Goal: Task Accomplishment & Management: Manage account settings

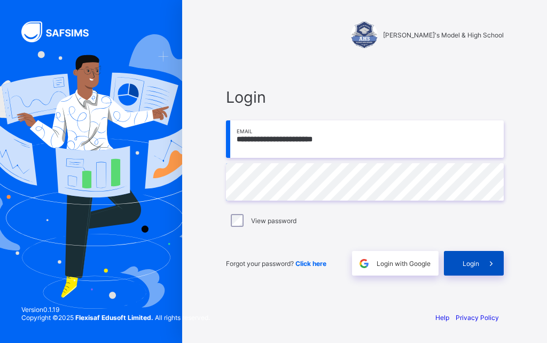
click at [468, 263] on span "Login" at bounding box center [471, 263] width 17 height 8
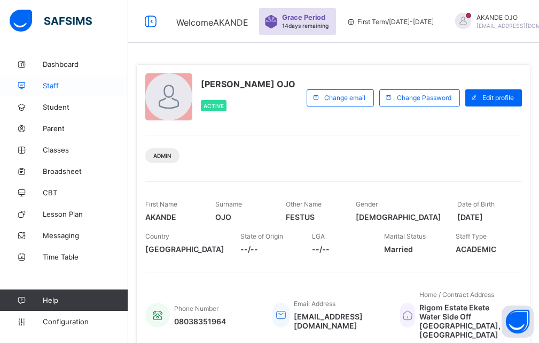
click at [58, 85] on span "Staff" at bounding box center [85, 85] width 85 height 9
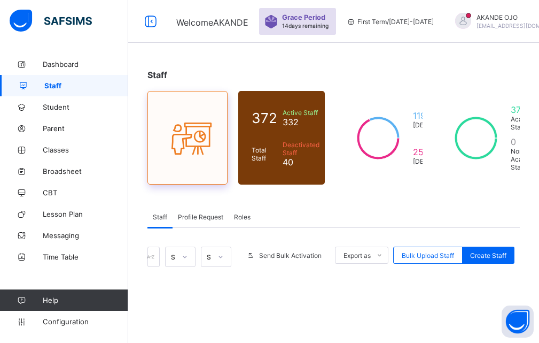
click at [167, 127] on icon at bounding box center [187, 138] width 45 height 38
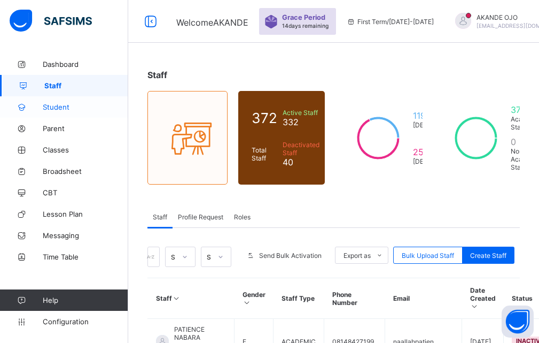
click at [73, 108] on span "Student" at bounding box center [85, 107] width 85 height 9
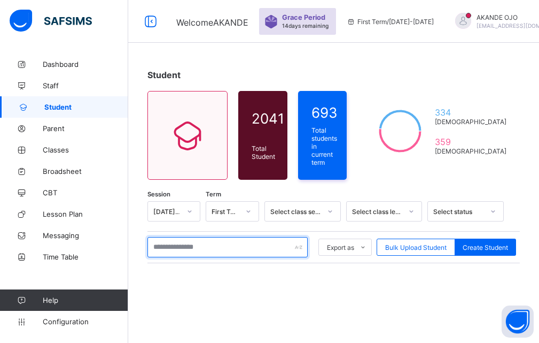
click at [177, 245] on input "text" at bounding box center [227, 247] width 160 height 20
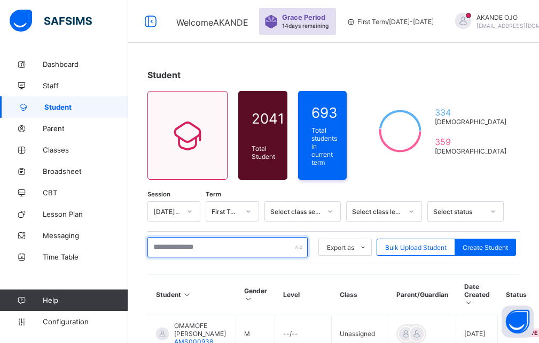
click at [174, 240] on input "text" at bounding box center [227, 247] width 160 height 20
click at [186, 241] on input "text" at bounding box center [227, 247] width 160 height 20
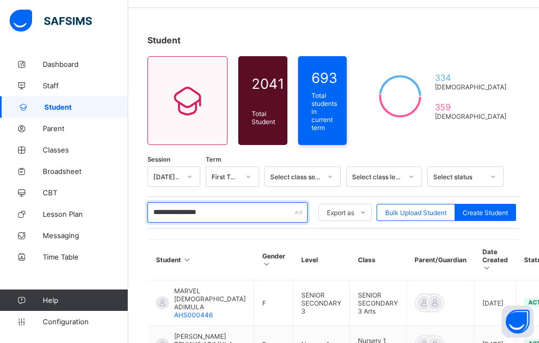
scroll to position [53, 0]
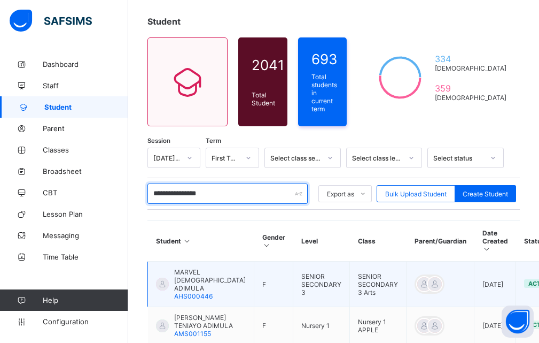
type input "**********"
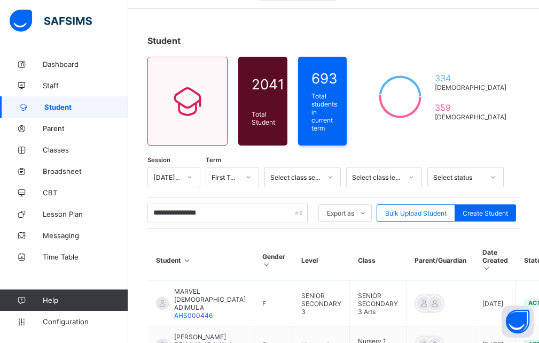
scroll to position [0, 0]
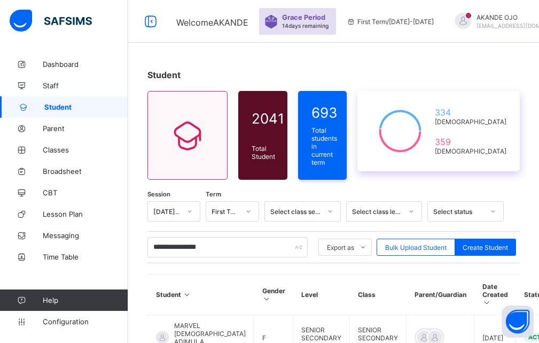
click at [434, 161] on div "334 [DEMOGRAPHIC_DATA] 359 [DEMOGRAPHIC_DATA]" at bounding box center [438, 131] width 162 height 80
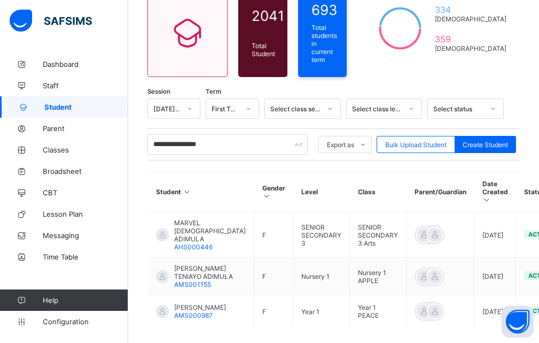
scroll to position [107, 0]
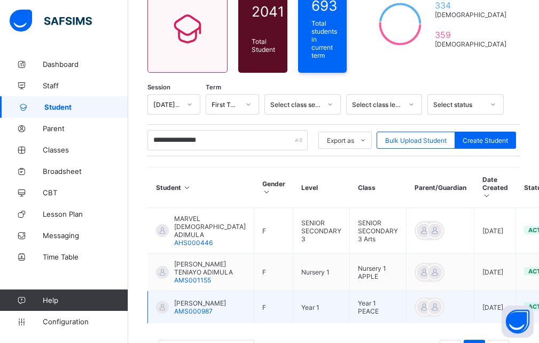
click at [169, 315] on div "[PERSON_NAME] AMS000987" at bounding box center [191, 307] width 70 height 16
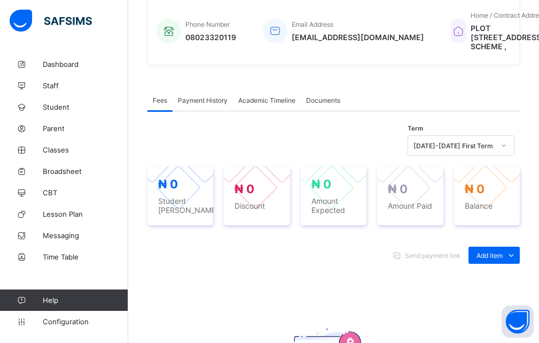
scroll to position [267, 0]
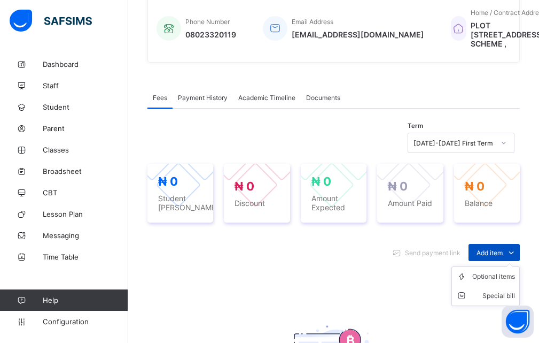
click at [516, 258] on icon at bounding box center [512, 252] width 12 height 11
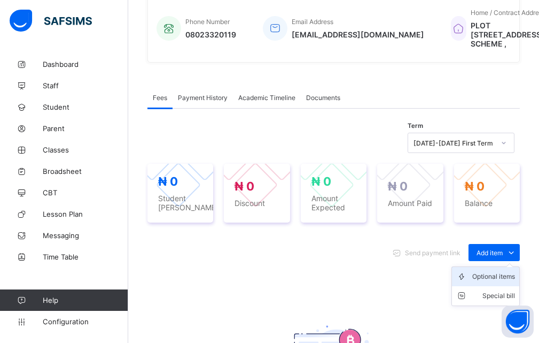
click at [483, 282] on div "Optional items" at bounding box center [493, 276] width 43 height 11
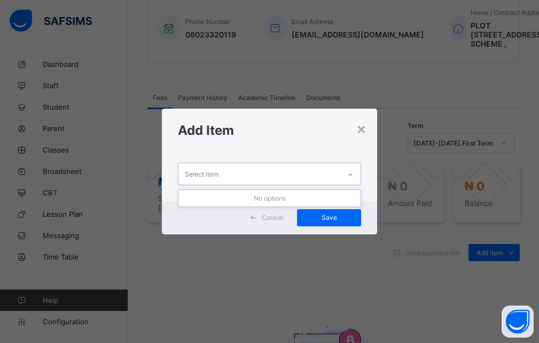
click at [351, 173] on icon at bounding box center [350, 174] width 6 height 11
click at [350, 176] on icon at bounding box center [350, 174] width 6 height 11
click at [352, 174] on icon at bounding box center [350, 174] width 6 height 11
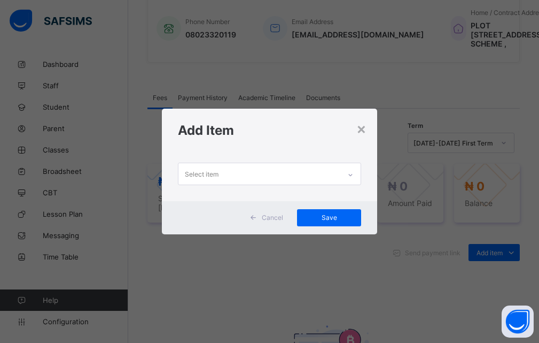
click at [429, 115] on div "× Add Item Select item Cancel Save" at bounding box center [269, 171] width 539 height 343
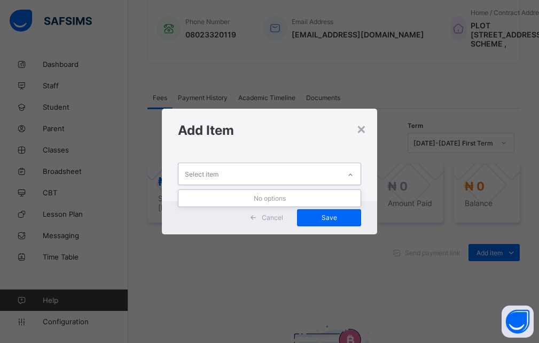
click at [350, 174] on icon at bounding box center [350, 174] width 6 height 11
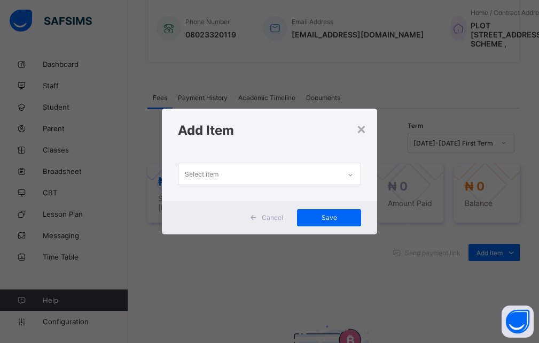
click at [378, 123] on div "Add Item" at bounding box center [270, 129] width 216 height 43
click at [255, 218] on icon at bounding box center [254, 217] width 8 height 7
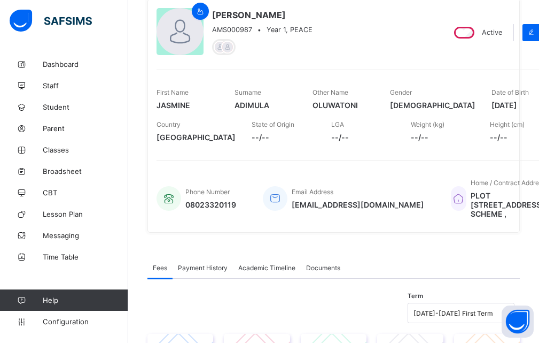
scroll to position [53, 0]
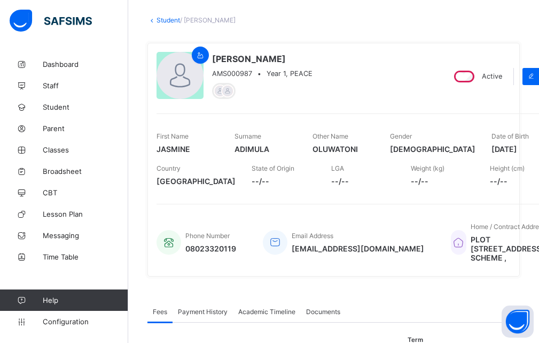
click at [252, 186] on div "State of Origin --/--" at bounding box center [284, 175] width 64 height 32
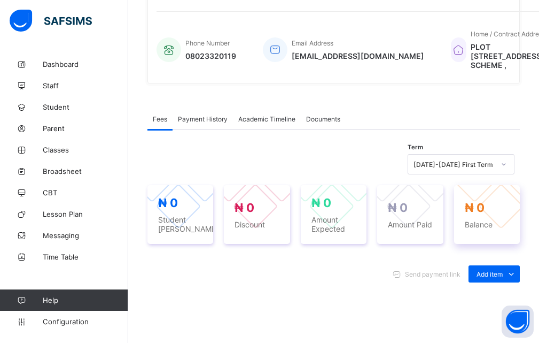
scroll to position [299, 0]
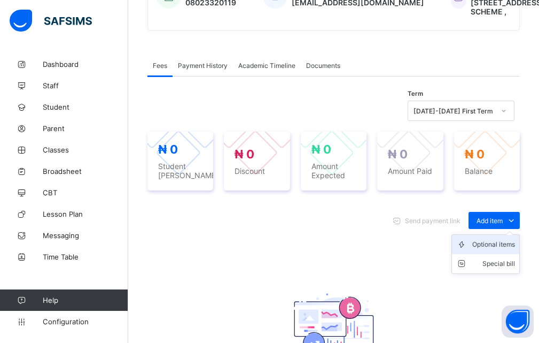
click at [500, 250] on div "Optional items" at bounding box center [493, 244] width 43 height 11
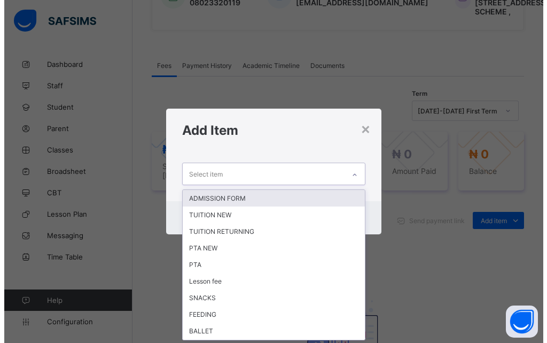
scroll to position [0, 0]
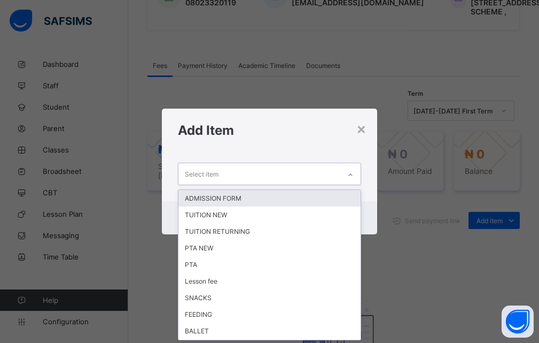
click at [352, 173] on icon at bounding box center [350, 174] width 6 height 11
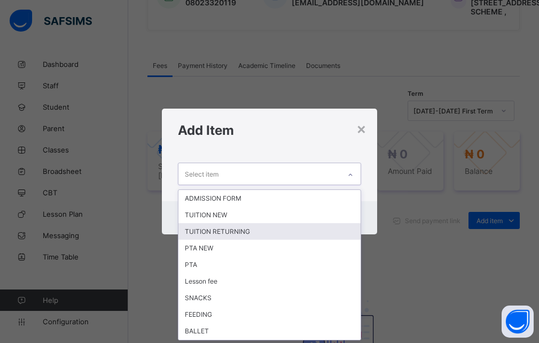
click at [250, 233] on div "TUITION RETURNING" at bounding box center [269, 231] width 183 height 17
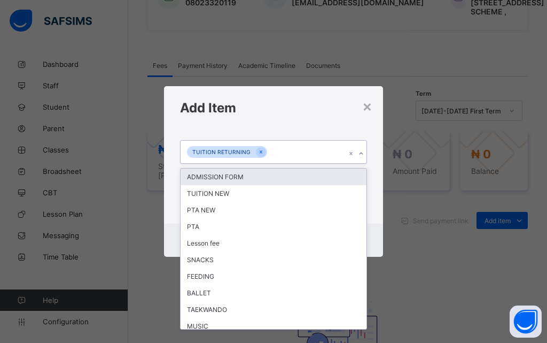
click at [360, 154] on icon at bounding box center [361, 153] width 6 height 11
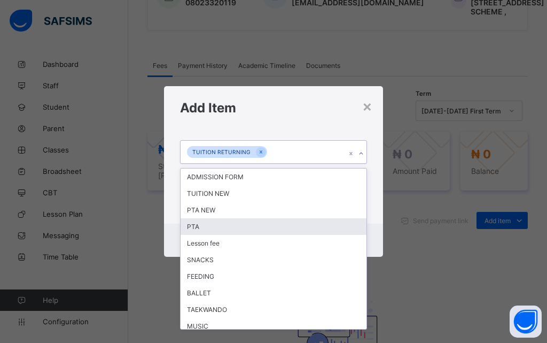
click at [228, 225] on div "PTA" at bounding box center [274, 226] width 186 height 17
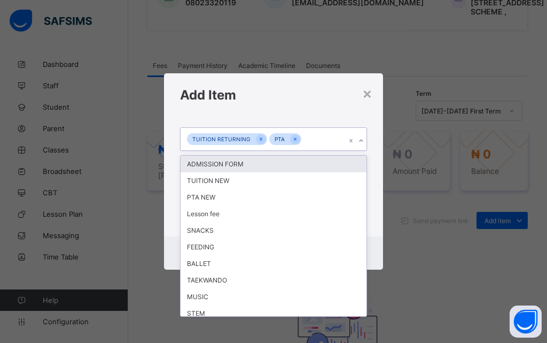
click at [358, 141] on icon at bounding box center [361, 140] width 6 height 11
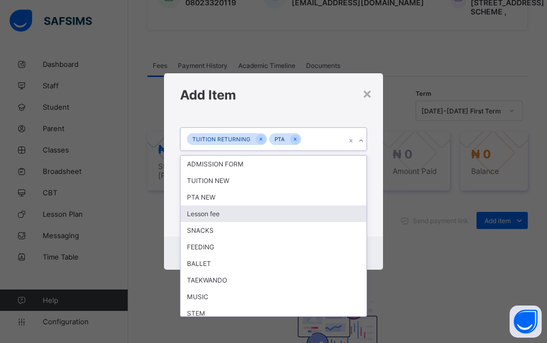
click at [241, 215] on div "Lesson fee" at bounding box center [274, 213] width 186 height 17
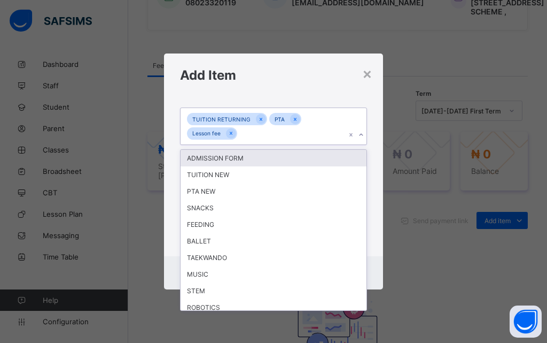
click at [362, 136] on icon at bounding box center [361, 134] width 6 height 11
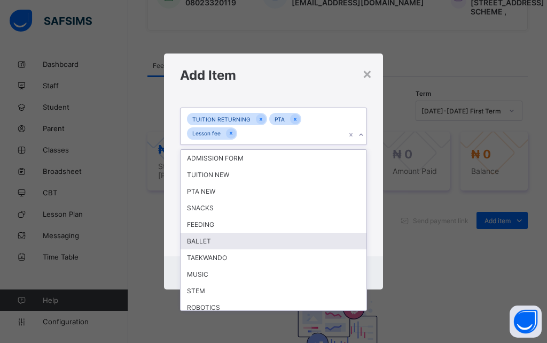
click at [228, 243] on div "BALLET" at bounding box center [274, 240] width 186 height 17
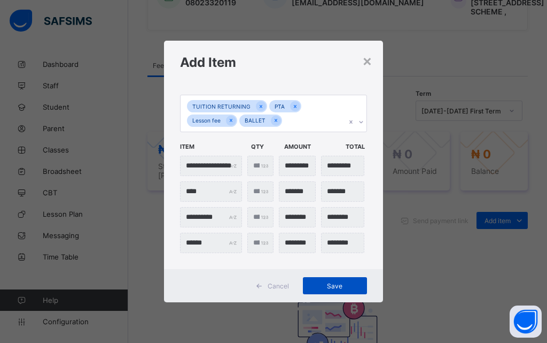
click at [336, 289] on span "Save" at bounding box center [335, 286] width 48 height 8
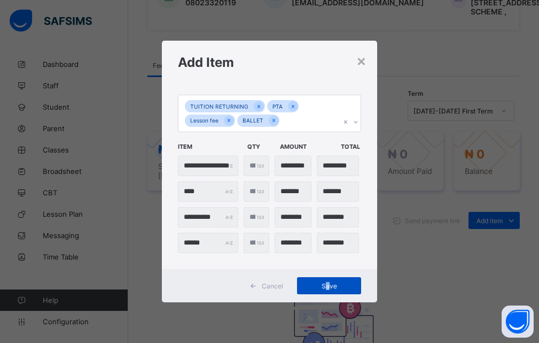
click at [332, 285] on span "Save" at bounding box center [329, 286] width 48 height 8
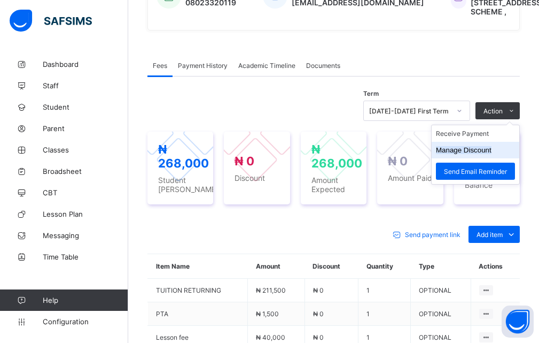
click at [492, 154] on button "Manage Discount" at bounding box center [464, 150] width 56 height 8
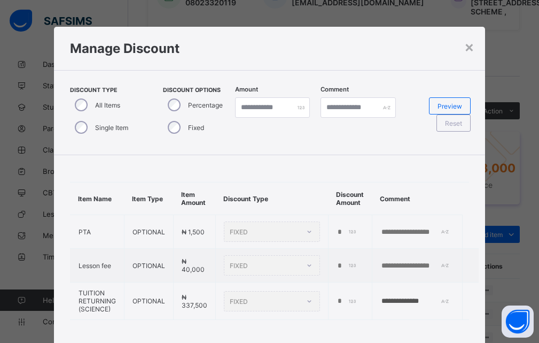
type input "*"
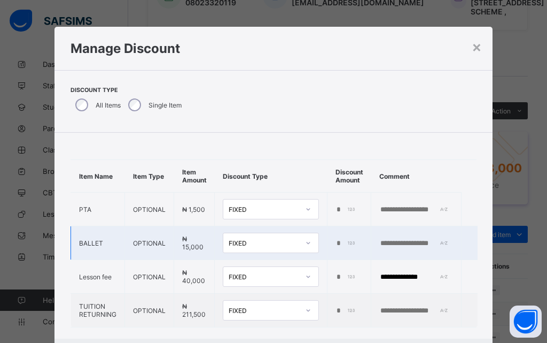
scroll to position [24, 0]
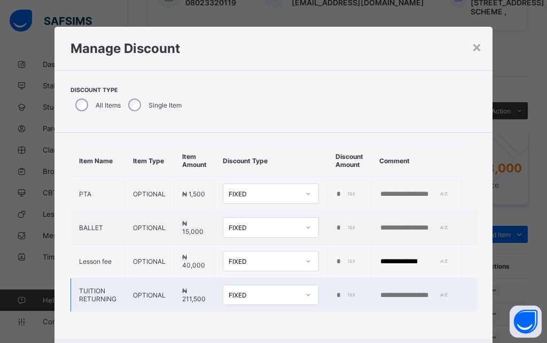
click at [348, 291] on div "*" at bounding box center [348, 295] width 25 height 9
click at [337, 291] on input "*" at bounding box center [347, 295] width 22 height 9
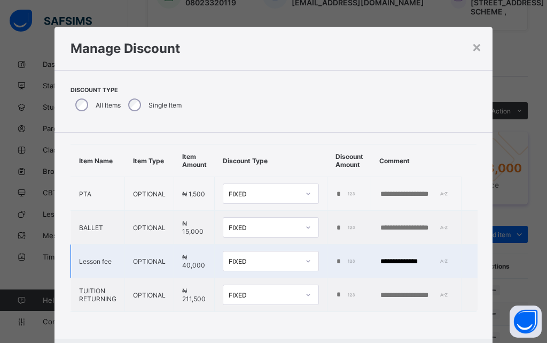
type input "******"
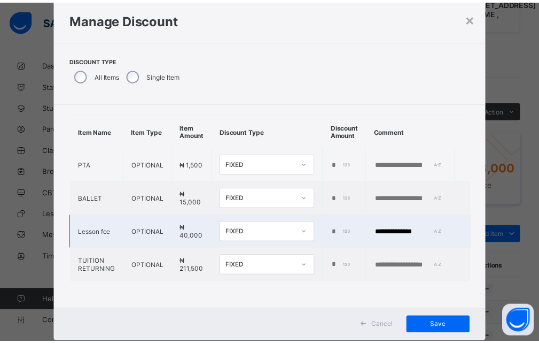
scroll to position [53, 0]
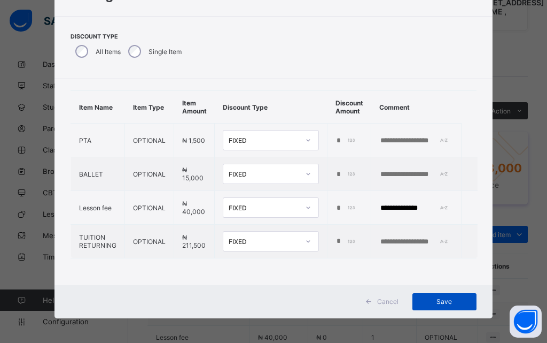
click at [443, 302] on span "Save" at bounding box center [445, 301] width 48 height 8
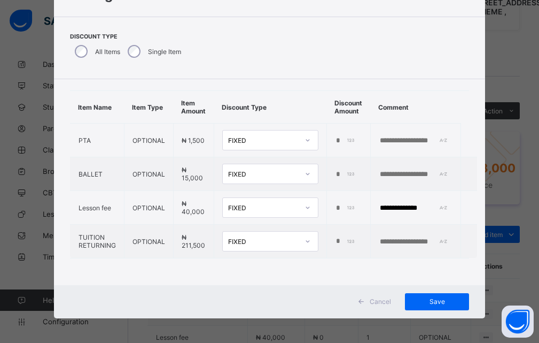
click at [503, 165] on div "**********" at bounding box center [269, 171] width 539 height 343
click at [430, 304] on div "Save" at bounding box center [437, 301] width 64 height 17
click at [405, 237] on input "text" at bounding box center [416, 241] width 74 height 9
type input "***"
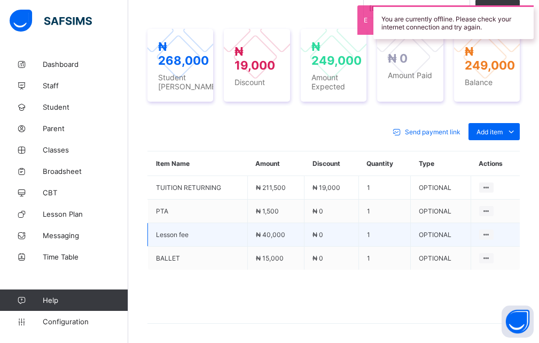
scroll to position [406, 0]
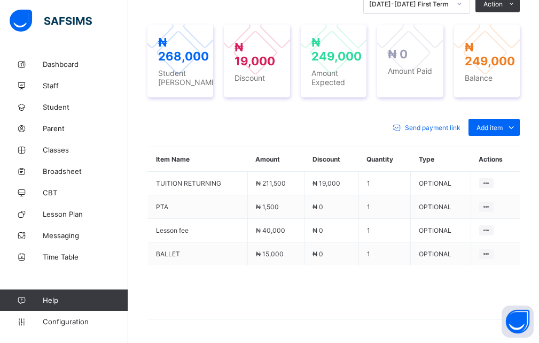
click at [499, 172] on th "Actions" at bounding box center [495, 159] width 49 height 25
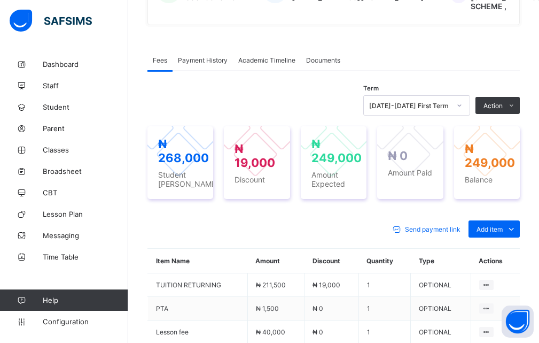
scroll to position [262, 0]
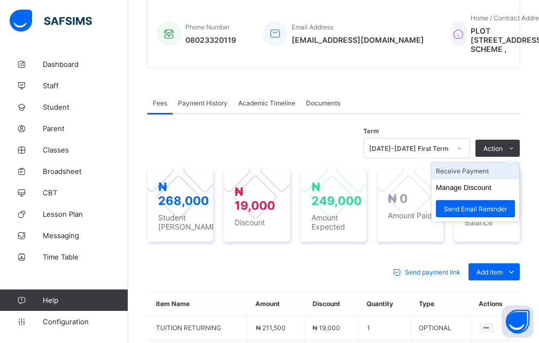
click at [472, 179] on li "Receive Payment" at bounding box center [476, 170] width 88 height 17
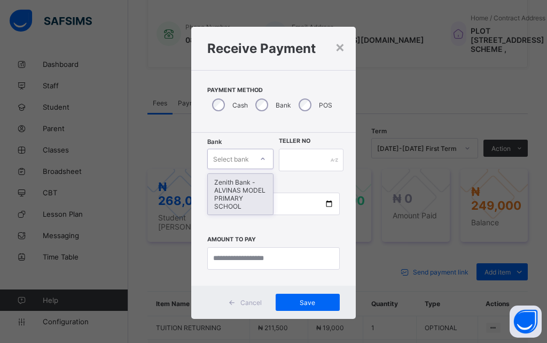
click at [255, 158] on div at bounding box center [263, 158] width 18 height 17
drag, startPoint x: 232, startPoint y: 196, endPoint x: 252, endPoint y: 183, distance: 23.1
click at [233, 196] on div "Zenith Bank - ALVINAS MODEL PRIMARY SCHOOL" at bounding box center [240, 194] width 65 height 41
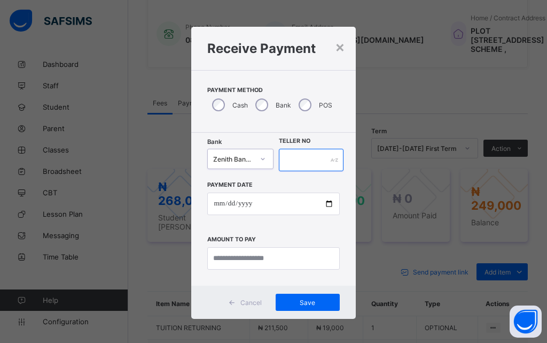
click at [321, 164] on input "text" at bounding box center [311, 160] width 65 height 22
type input "********"
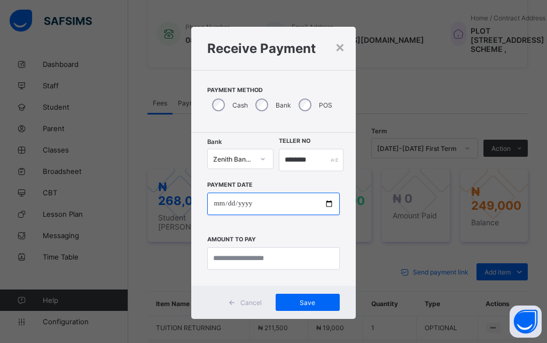
click at [323, 202] on input "date" at bounding box center [273, 203] width 132 height 22
type input "**********"
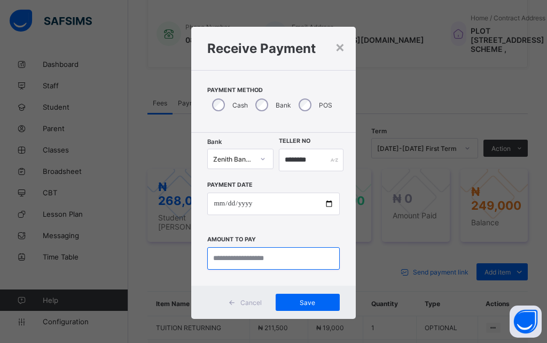
click at [267, 260] on input "currency" at bounding box center [273, 258] width 132 height 22
type input "*********"
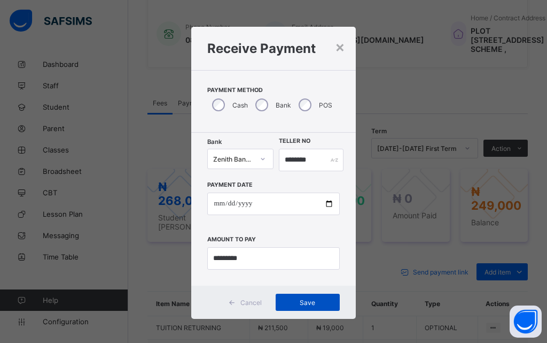
click at [310, 300] on span "Save" at bounding box center [308, 302] width 48 height 8
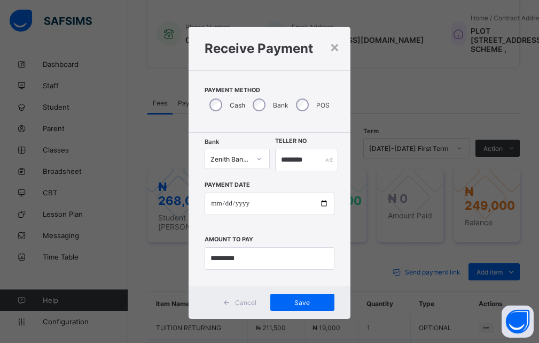
click at [406, 140] on div "**********" at bounding box center [269, 171] width 539 height 343
click at [310, 302] on span "Save" at bounding box center [302, 302] width 48 height 8
drag, startPoint x: 311, startPoint y: 159, endPoint x: 259, endPoint y: 158, distance: 52.4
click at [259, 158] on div "Bank Zenith Bank - ALVINAS MODEL PRIMARY SCHOOL Teller No ********" at bounding box center [270, 160] width 130 height 22
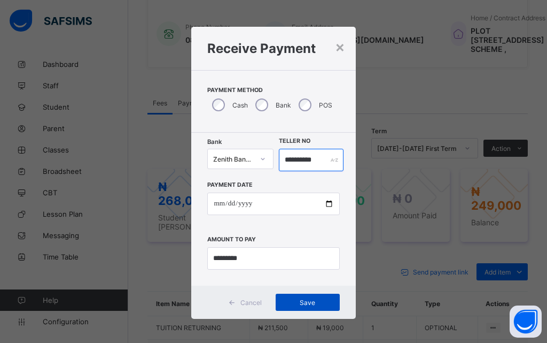
type input "**********"
click at [306, 302] on span "Save" at bounding box center [308, 302] width 48 height 8
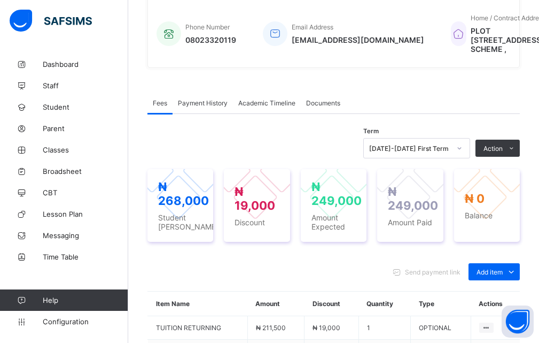
click at [153, 112] on div "Fees Payment History Academic Timeline Documents Fees More Options Term [DATE]-…" at bounding box center [333, 291] width 372 height 430
click at [73, 108] on span "Student" at bounding box center [85, 107] width 85 height 9
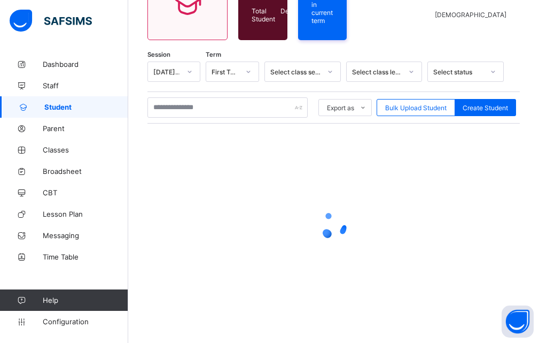
scroll to position [131, 0]
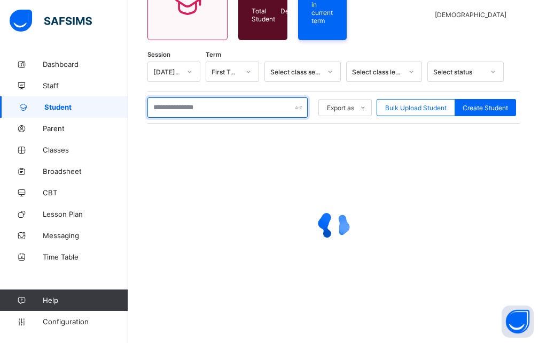
click at [185, 103] on input "text" at bounding box center [227, 107] width 160 height 20
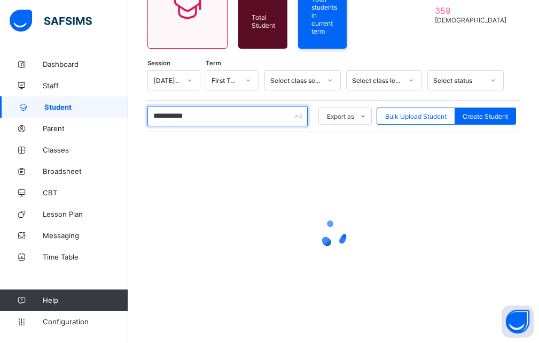
scroll to position [134, 0]
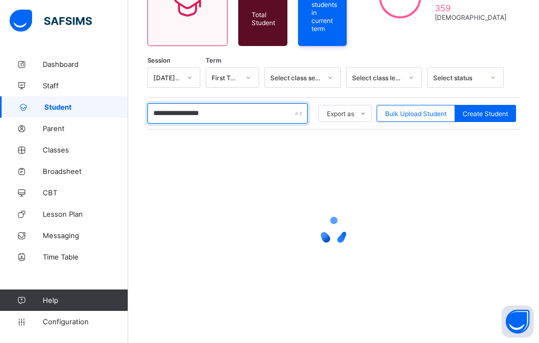
type input "**********"
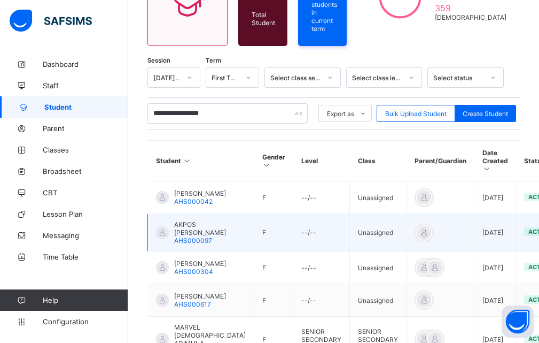
click at [191, 236] on span "AKPOS [PERSON_NAME]" at bounding box center [210, 228] width 72 height 16
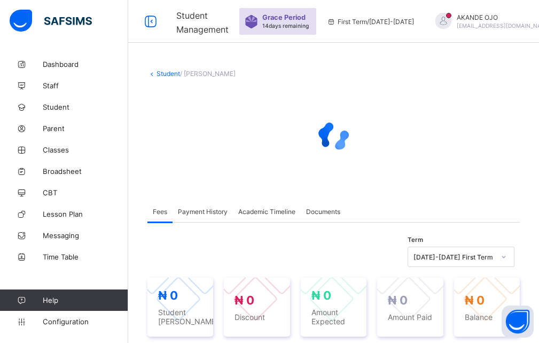
click at [374, 152] on div at bounding box center [333, 136] width 372 height 43
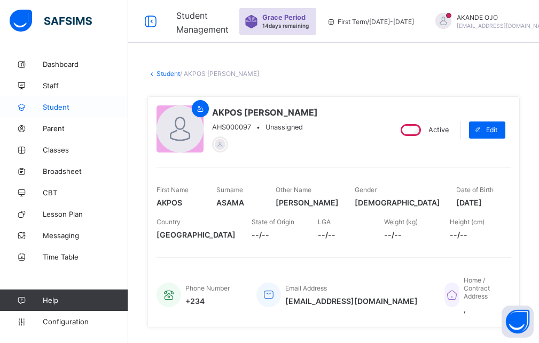
click at [45, 107] on span "Student" at bounding box center [85, 107] width 85 height 9
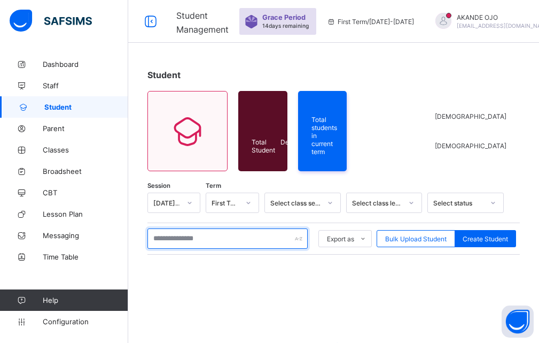
click at [172, 237] on input "text" at bounding box center [227, 238] width 160 height 20
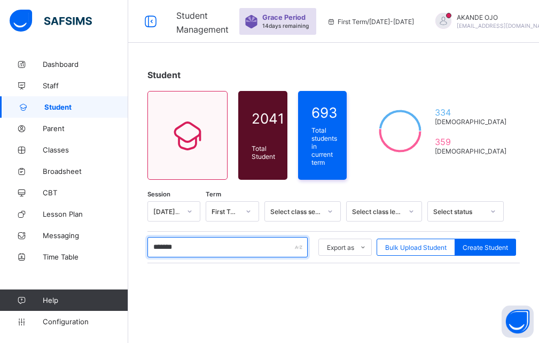
type input "*******"
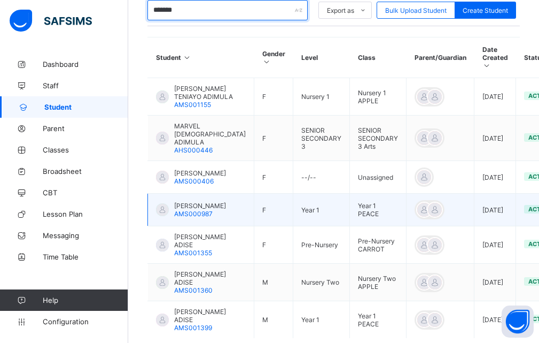
scroll to position [236, 0]
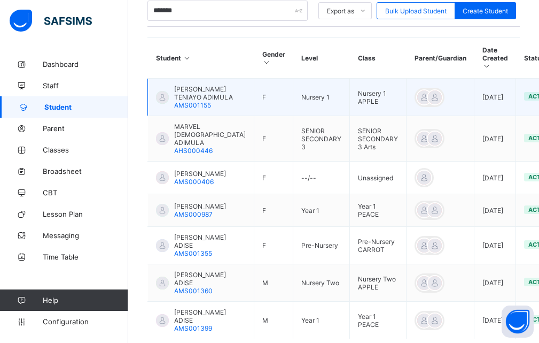
click at [182, 101] on span "[PERSON_NAME] TENIAYO ADIMULA" at bounding box center [210, 93] width 72 height 16
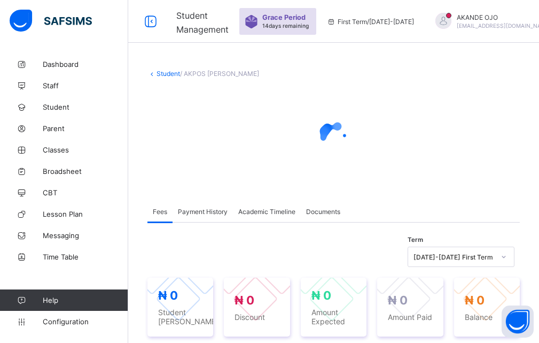
click at [429, 116] on div at bounding box center [333, 136] width 372 height 43
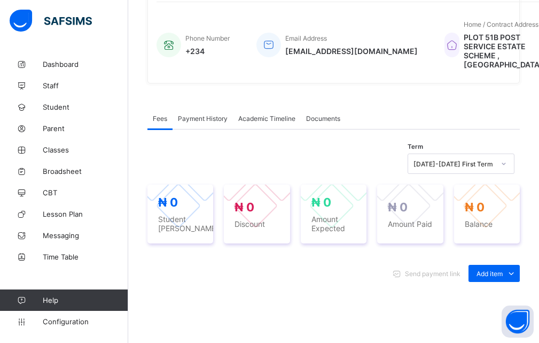
scroll to position [321, 0]
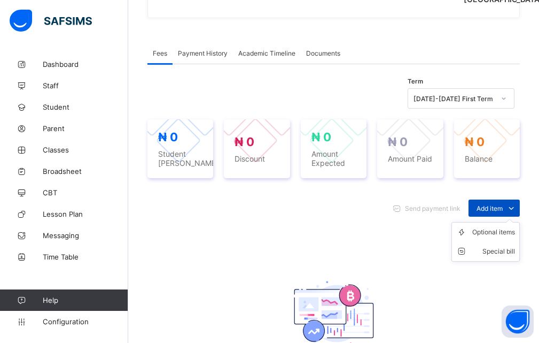
click at [517, 213] on icon at bounding box center [512, 208] width 12 height 11
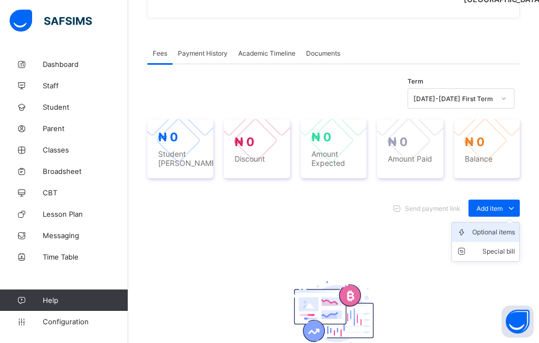
click at [496, 237] on div "Optional items" at bounding box center [493, 232] width 43 height 11
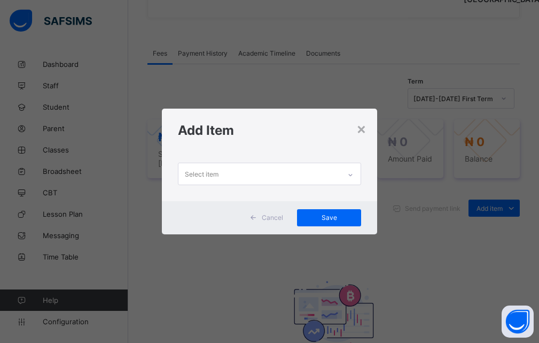
click at [350, 174] on icon at bounding box center [350, 174] width 6 height 11
click at [352, 173] on icon at bounding box center [350, 174] width 6 height 11
click at [516, 240] on div "× Add Item Select item Cancel Save" at bounding box center [269, 171] width 539 height 343
click at [363, 127] on div "×" at bounding box center [361, 128] width 10 height 18
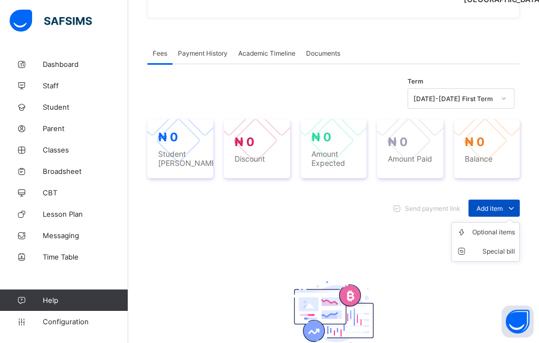
click at [517, 213] on icon at bounding box center [512, 208] width 12 height 11
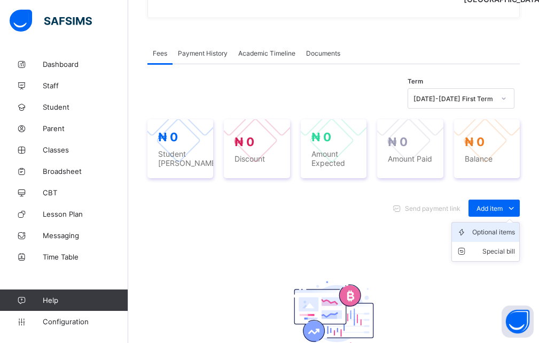
click at [501, 237] on div "Optional items" at bounding box center [493, 232] width 43 height 11
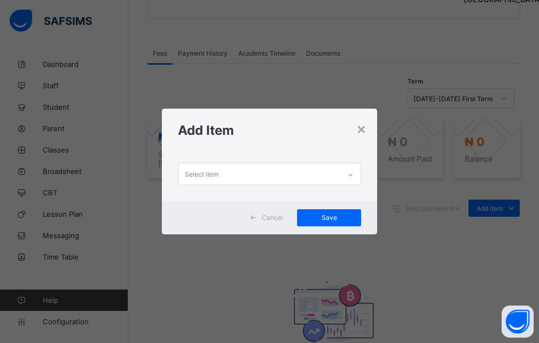
scroll to position [0, 0]
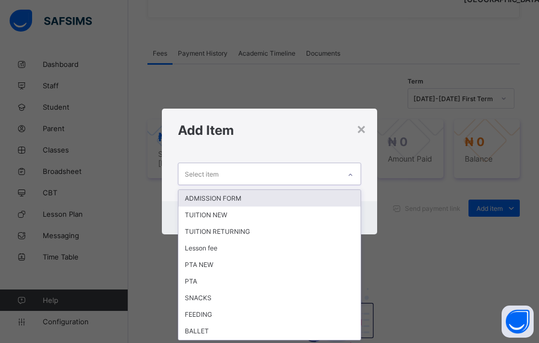
click at [352, 180] on icon at bounding box center [350, 174] width 6 height 11
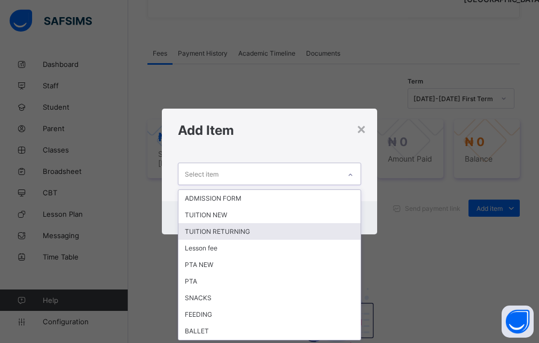
click at [231, 231] on div "TUITION RETURNING" at bounding box center [269, 231] width 183 height 17
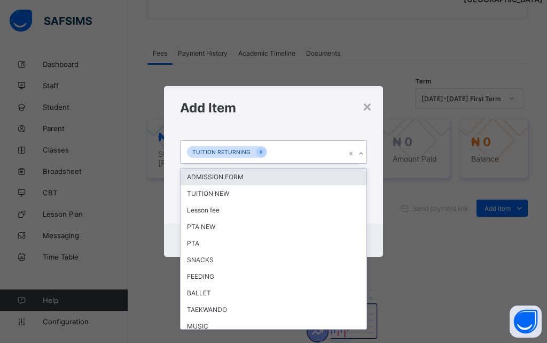
click at [360, 154] on icon at bounding box center [361, 153] width 6 height 11
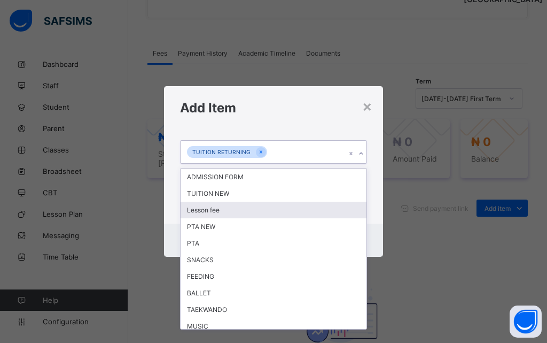
click at [226, 207] on div "Lesson fee" at bounding box center [274, 209] width 186 height 17
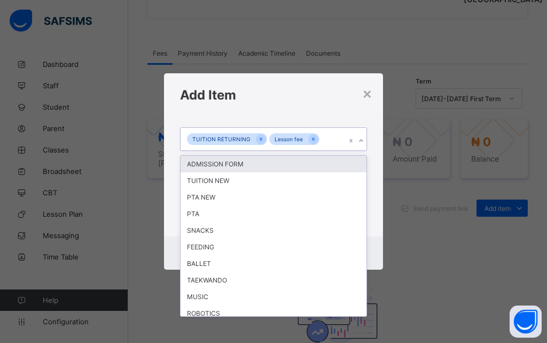
click at [361, 143] on icon at bounding box center [361, 140] width 6 height 11
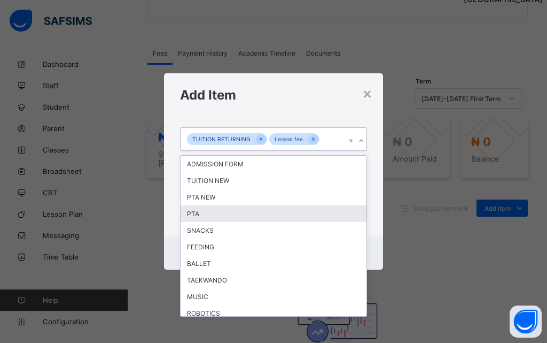
click at [238, 213] on div "PTA" at bounding box center [274, 213] width 186 height 17
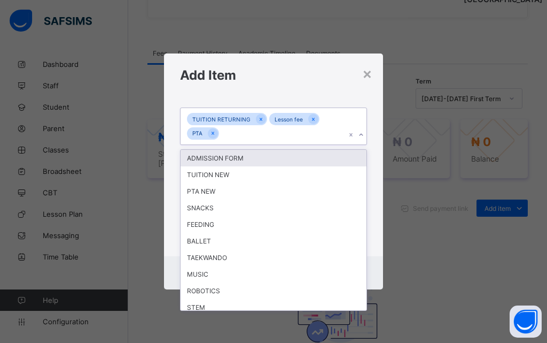
click at [360, 138] on icon at bounding box center [361, 134] width 6 height 11
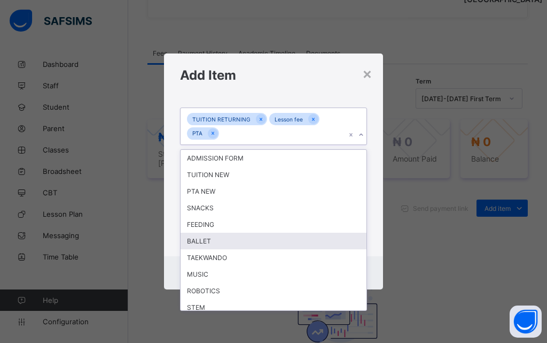
click at [227, 240] on div "BALLET" at bounding box center [274, 240] width 186 height 17
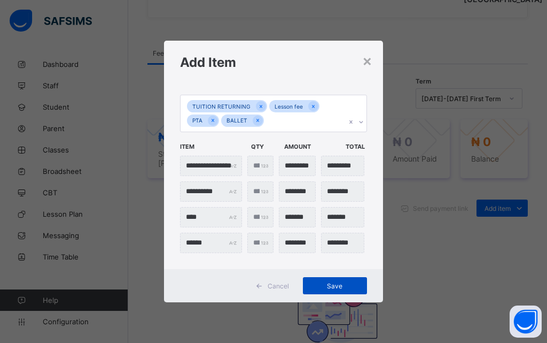
click at [339, 286] on span "Save" at bounding box center [335, 286] width 48 height 8
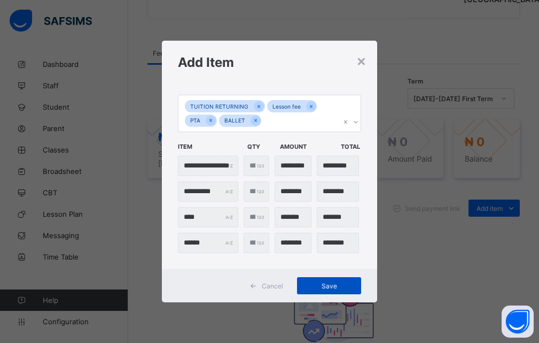
click at [330, 286] on span "Save" at bounding box center [329, 286] width 48 height 8
click at [451, 252] on div "**********" at bounding box center [269, 171] width 539 height 343
click at [332, 284] on div "Save" at bounding box center [329, 285] width 64 height 17
click at [324, 285] on div "Save" at bounding box center [329, 285] width 64 height 17
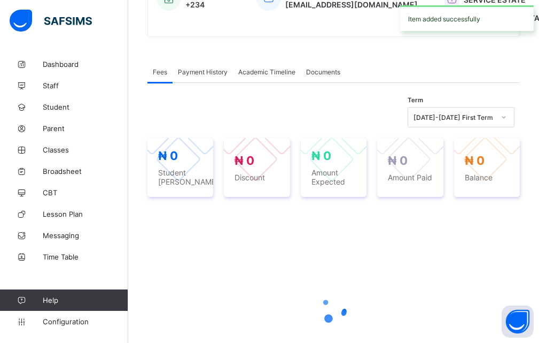
scroll to position [321, 0]
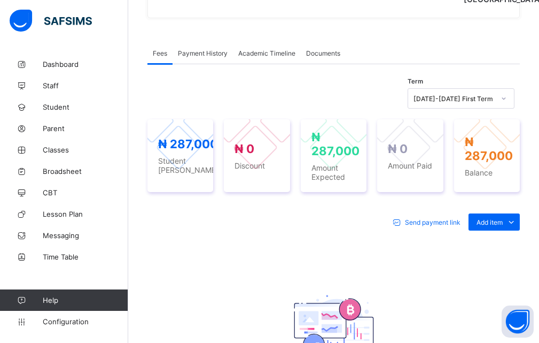
click at [398, 108] on div "Term [DATE]-[DATE] First Term" at bounding box center [333, 98] width 372 height 20
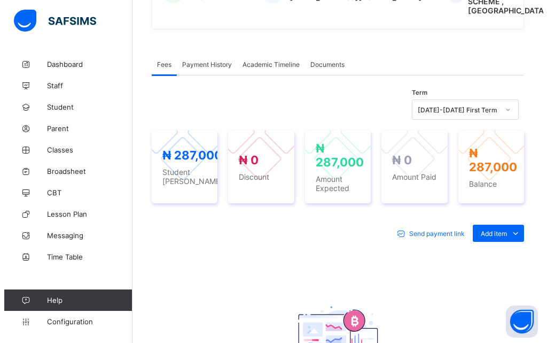
scroll to position [215, 0]
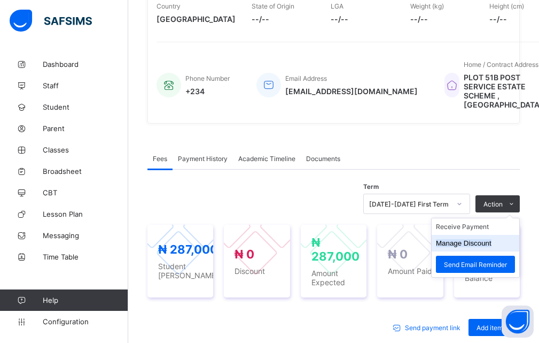
click at [474, 247] on button "Manage Discount" at bounding box center [464, 243] width 56 height 8
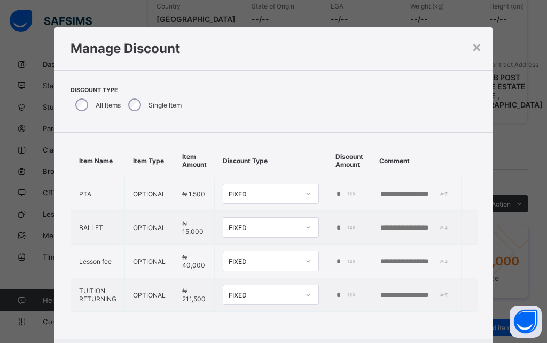
scroll to position [24, 0]
click at [349, 291] on div "*****" at bounding box center [348, 295] width 25 height 9
click at [346, 291] on div "*****" at bounding box center [348, 295] width 25 height 9
click at [336, 291] on input "*****" at bounding box center [347, 295] width 22 height 9
click at [348, 291] on div "*****" at bounding box center [348, 295] width 25 height 9
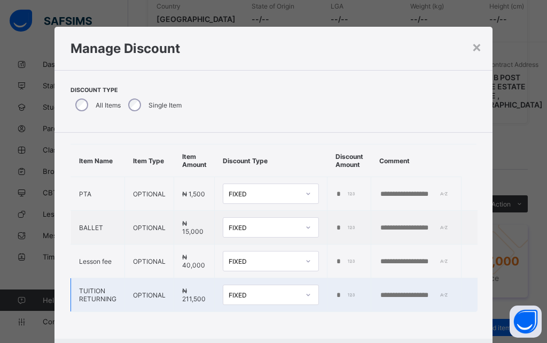
click at [343, 291] on input "*****" at bounding box center [347, 295] width 22 height 9
type input "*"
click at [338, 291] on input "number" at bounding box center [349, 295] width 22 height 9
type input "*"
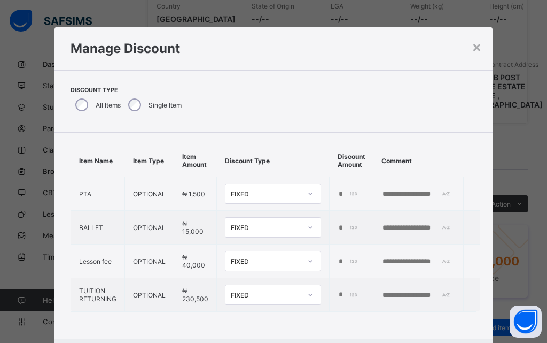
scroll to position [0, 3]
type input "****"
click at [361, 107] on div "Discount Type All Items Single Item" at bounding box center [274, 101] width 406 height 29
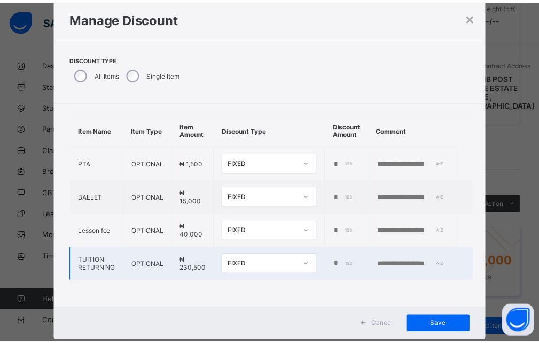
scroll to position [53, 0]
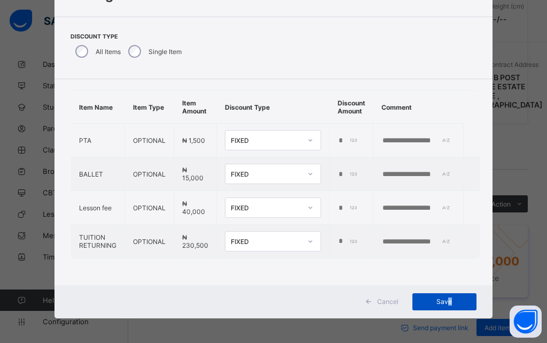
click at [448, 301] on span "Save" at bounding box center [445, 301] width 48 height 8
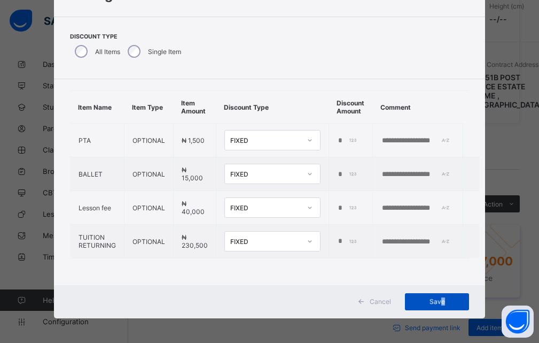
click at [433, 302] on div "Save" at bounding box center [437, 301] width 64 height 17
click at [396, 237] on input "text" at bounding box center [418, 241] width 74 height 9
type input "*****"
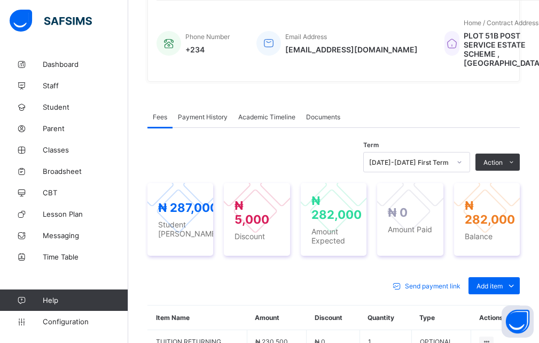
scroll to position [322, 0]
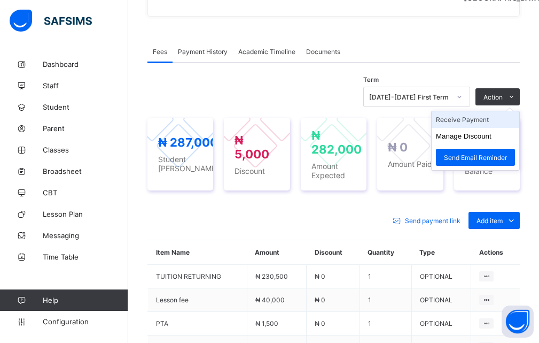
click at [486, 128] on li "Receive Payment" at bounding box center [476, 119] width 88 height 17
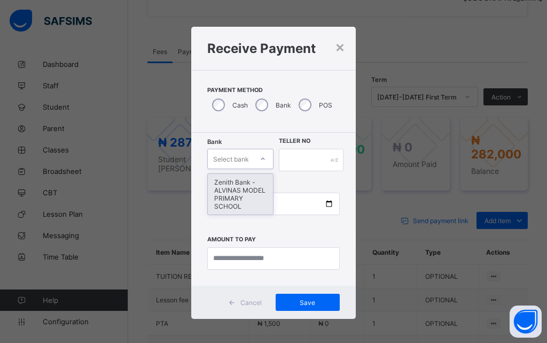
click at [261, 160] on icon at bounding box center [263, 158] width 6 height 11
drag, startPoint x: 227, startPoint y: 192, endPoint x: 265, endPoint y: 174, distance: 41.6
click at [232, 189] on div "Zenith Bank - ALVINAS MODEL PRIMARY SCHOOL" at bounding box center [240, 194] width 65 height 41
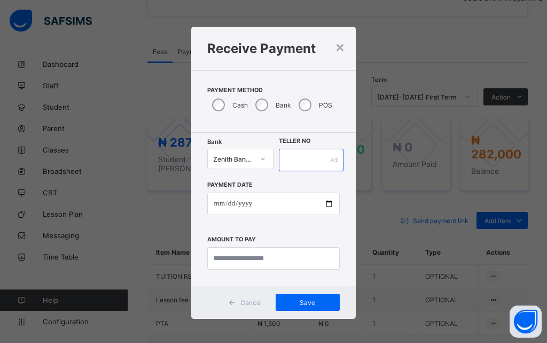
click at [298, 158] on input "text" at bounding box center [311, 160] width 65 height 22
type input "**********"
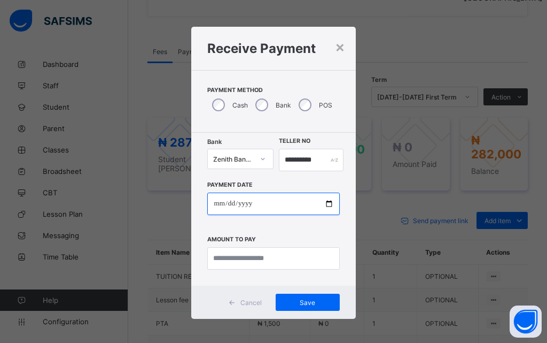
click at [327, 205] on input "date" at bounding box center [273, 203] width 132 height 22
type input "**********"
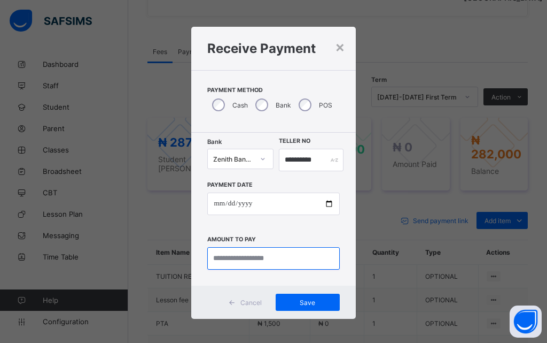
click at [238, 258] on input "currency" at bounding box center [273, 258] width 132 height 22
type input "*********"
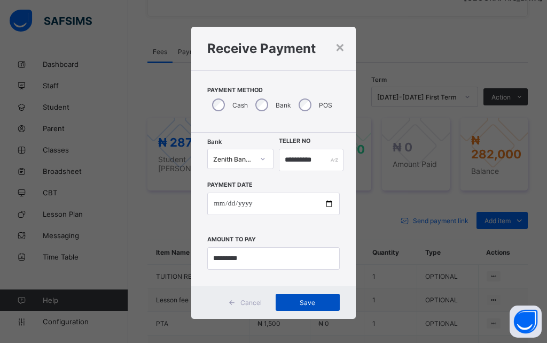
click at [300, 302] on span "Save" at bounding box center [308, 302] width 48 height 8
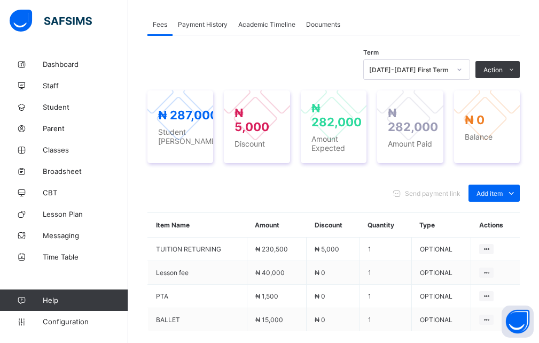
scroll to position [376, 0]
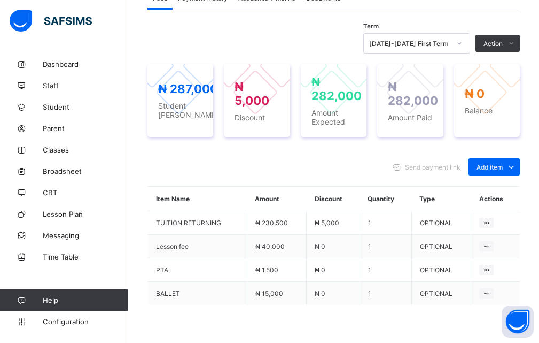
click at [394, 175] on div "Send payment link Add item Optional items Special bill" at bounding box center [333, 166] width 372 height 17
click at [62, 108] on span "Student" at bounding box center [85, 107] width 85 height 9
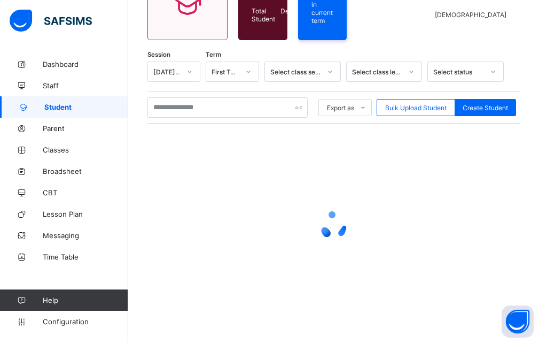
scroll to position [131, 0]
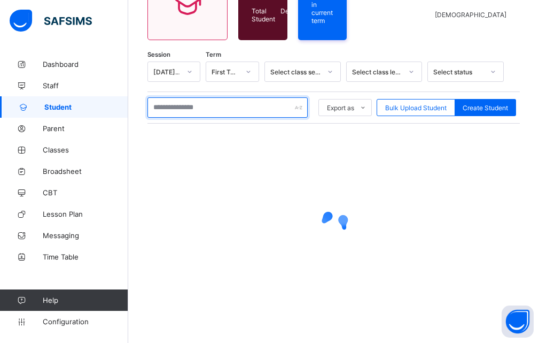
click at [183, 108] on input "text" at bounding box center [227, 107] width 160 height 20
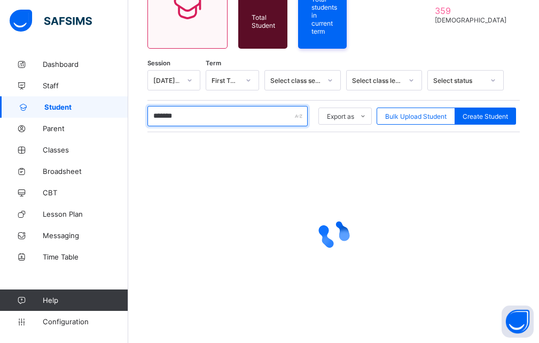
scroll to position [134, 0]
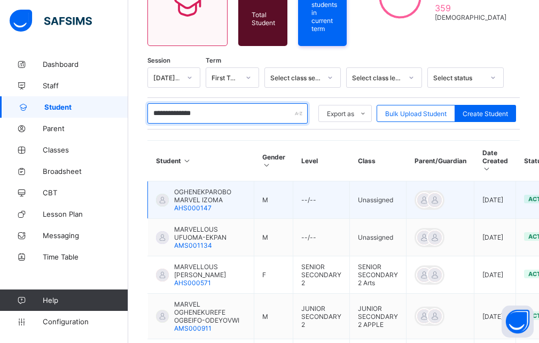
type input "**********"
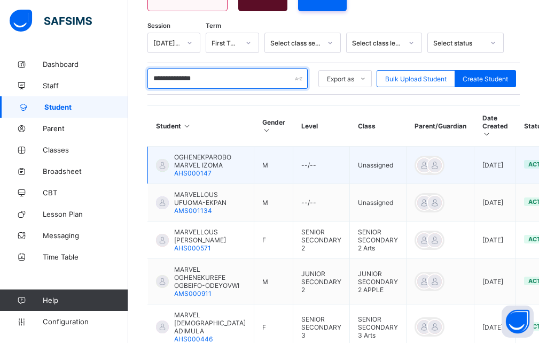
scroll to position [187, 0]
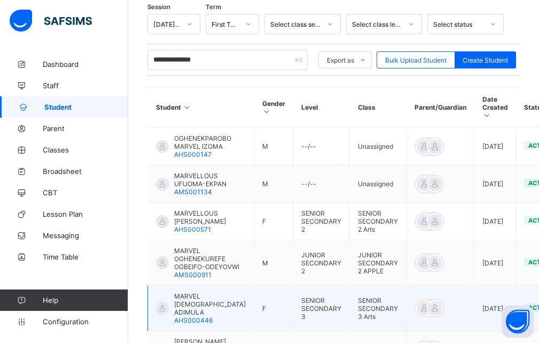
click at [186, 316] on span "MARVEL [DEMOGRAPHIC_DATA] ADIMULA" at bounding box center [210, 304] width 72 height 24
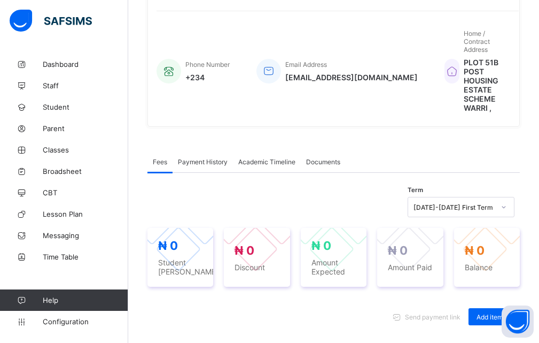
scroll to position [321, 0]
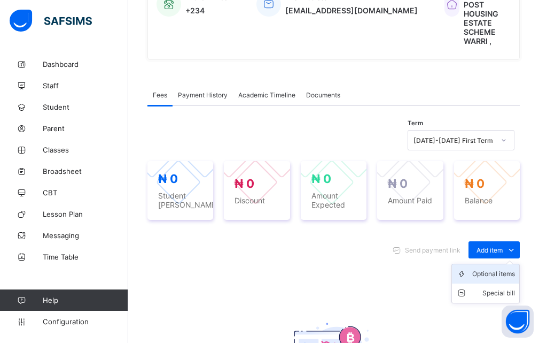
click at [508, 268] on div "Optional items" at bounding box center [493, 273] width 43 height 11
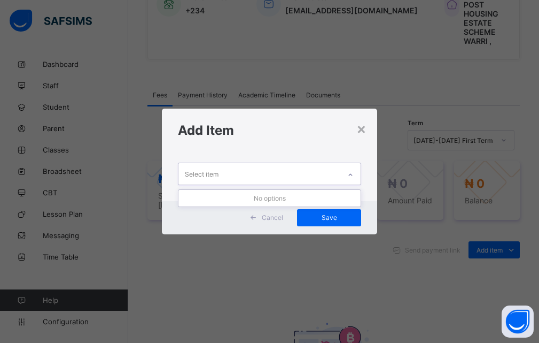
click at [353, 175] on icon at bounding box center [350, 174] width 6 height 11
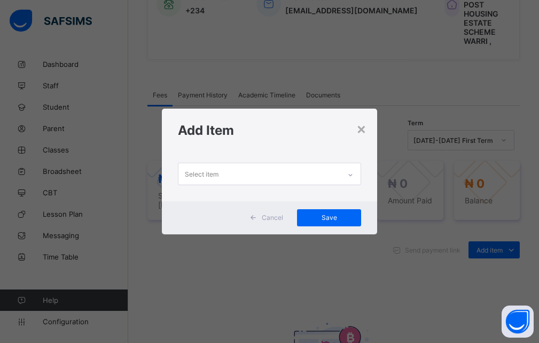
click at [518, 239] on div "× Add Item Select item Cancel Save" at bounding box center [269, 171] width 539 height 343
click at [363, 126] on div "×" at bounding box center [361, 128] width 10 height 18
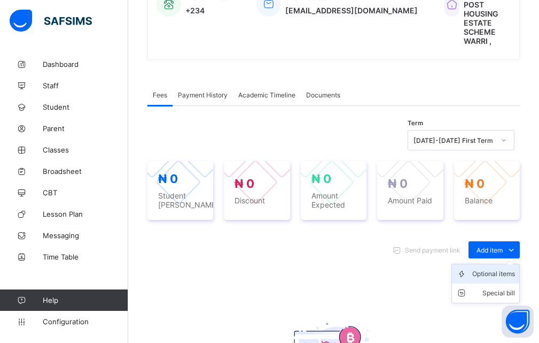
click at [488, 268] on div "Optional items" at bounding box center [493, 273] width 43 height 11
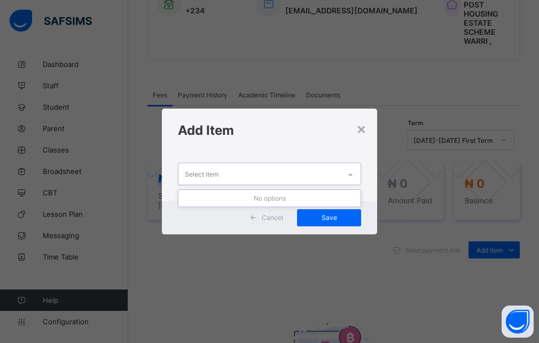
click at [351, 171] on icon at bounding box center [350, 174] width 6 height 11
click at [351, 176] on icon at bounding box center [350, 174] width 6 height 11
click at [352, 173] on icon at bounding box center [350, 174] width 6 height 11
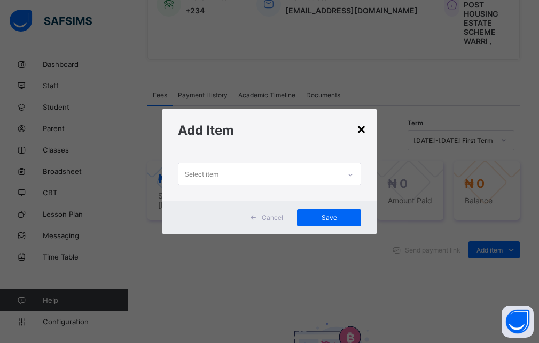
click at [361, 128] on div "×" at bounding box center [361, 128] width 10 height 18
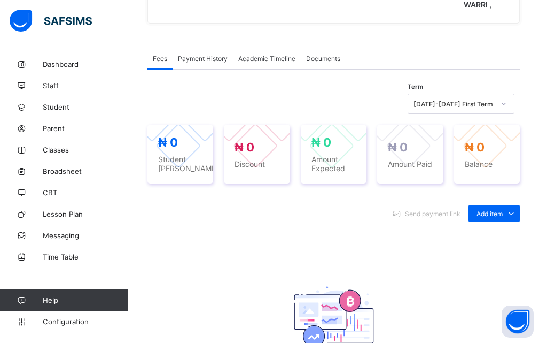
scroll to position [374, 0]
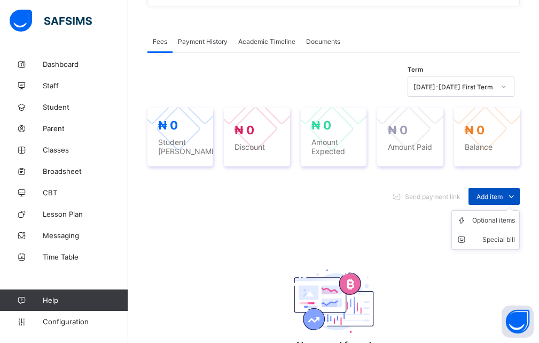
click at [517, 191] on icon at bounding box center [512, 196] width 12 height 11
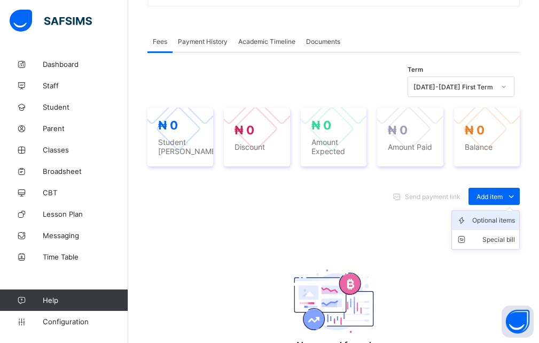
click at [496, 215] on div "Optional items" at bounding box center [493, 220] width 43 height 11
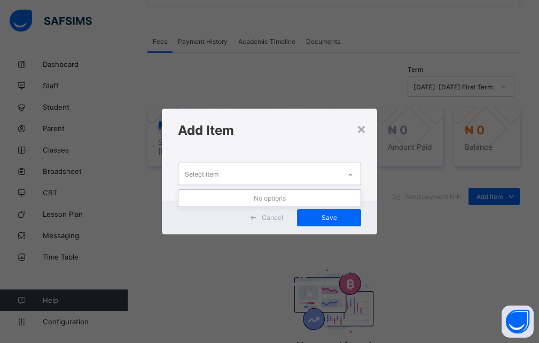
click at [353, 176] on icon at bounding box center [350, 174] width 6 height 11
click at [353, 174] on icon at bounding box center [350, 174] width 6 height 11
click at [348, 174] on div at bounding box center [350, 174] width 18 height 17
click at [349, 173] on icon at bounding box center [350, 174] width 6 height 11
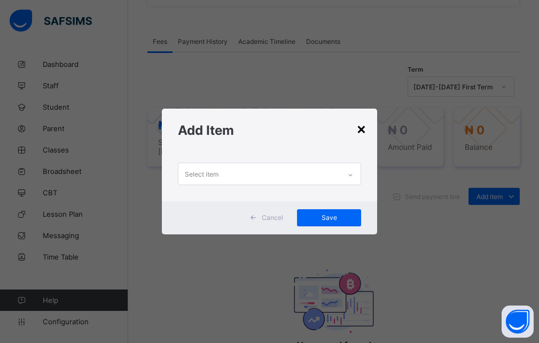
click at [363, 126] on div "×" at bounding box center [361, 128] width 10 height 18
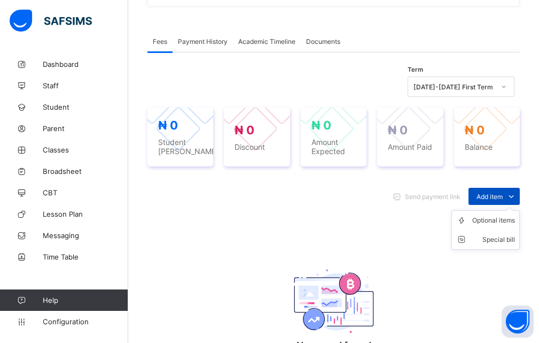
click at [517, 191] on icon at bounding box center [512, 196] width 12 height 11
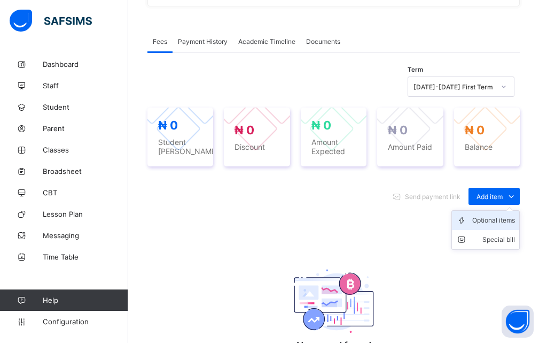
click at [504, 215] on div "Optional items" at bounding box center [493, 220] width 43 height 11
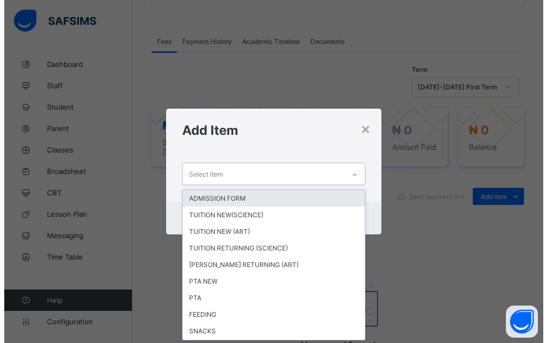
scroll to position [0, 0]
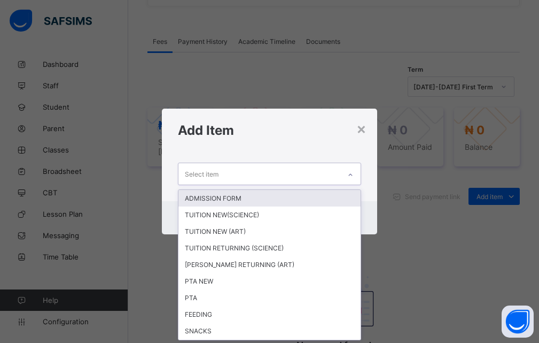
click at [352, 173] on icon at bounding box center [350, 174] width 6 height 11
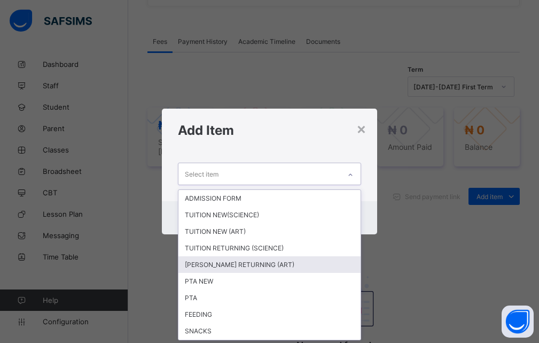
click at [248, 263] on div "[PERSON_NAME] RETURNING (ART)" at bounding box center [269, 264] width 183 height 17
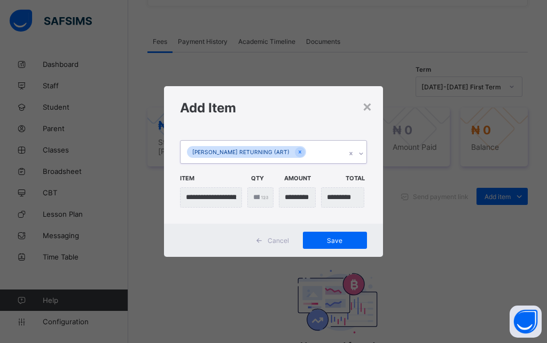
click at [362, 152] on icon at bounding box center [361, 153] width 6 height 11
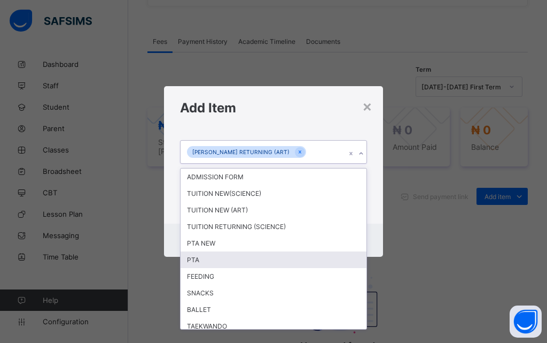
click at [195, 260] on div "PTA" at bounding box center [274, 259] width 186 height 17
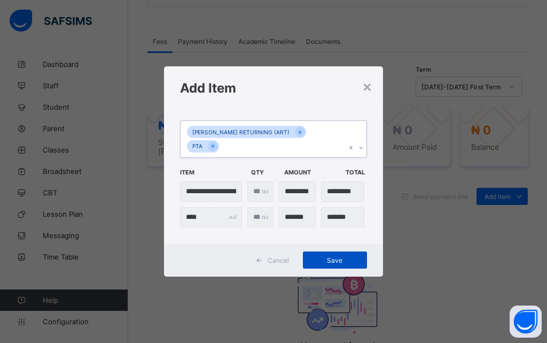
click at [334, 256] on span "Save" at bounding box center [335, 260] width 48 height 8
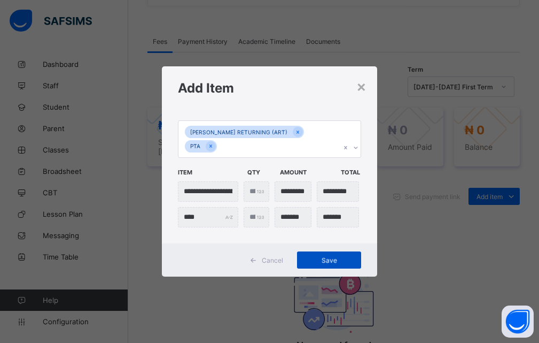
click at [331, 252] on div "Save" at bounding box center [329, 259] width 64 height 17
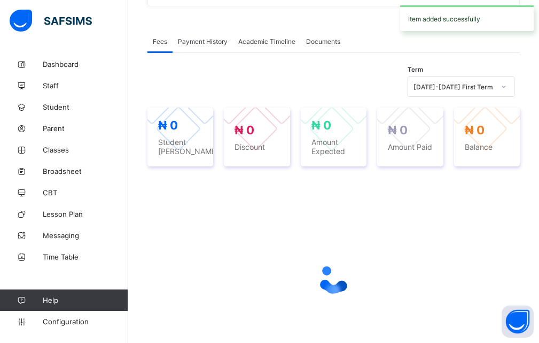
click at [347, 177] on div at bounding box center [333, 278] width 372 height 203
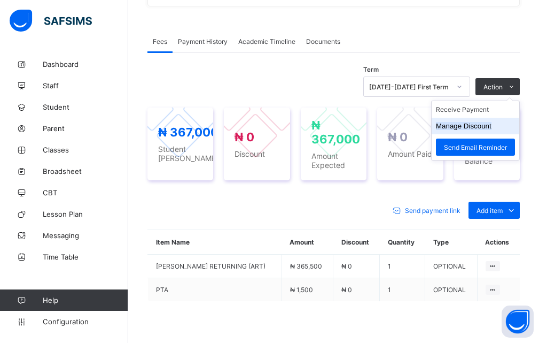
click at [478, 122] on button "Manage Discount" at bounding box center [464, 126] width 56 height 8
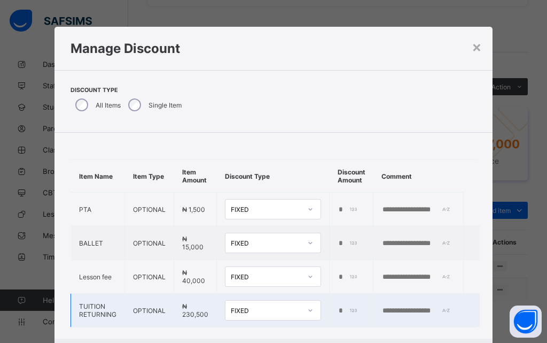
click at [347, 309] on div "****" at bounding box center [350, 310] width 25 height 9
type input "*"
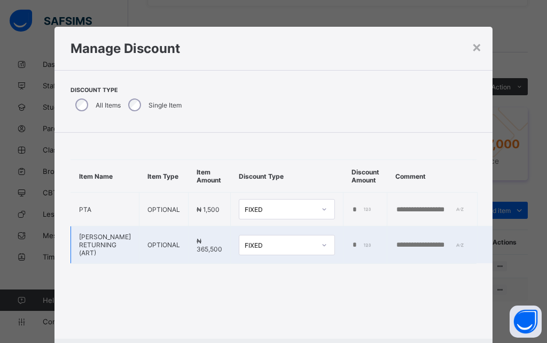
click at [354, 245] on div "*" at bounding box center [364, 244] width 25 height 9
type input "******"
click at [432, 244] on input "text" at bounding box center [432, 244] width 74 height 9
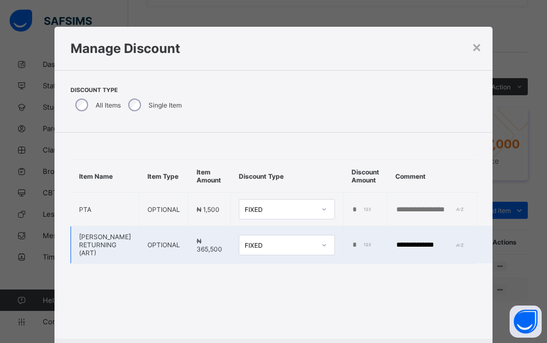
type input "**********"
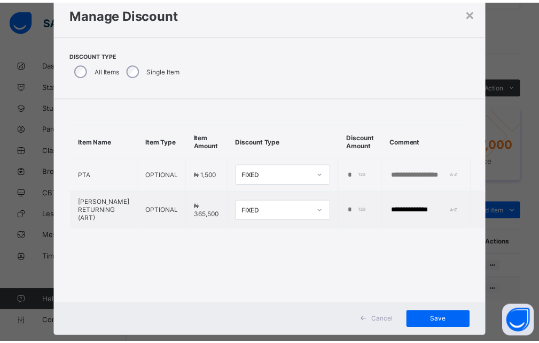
scroll to position [53, 0]
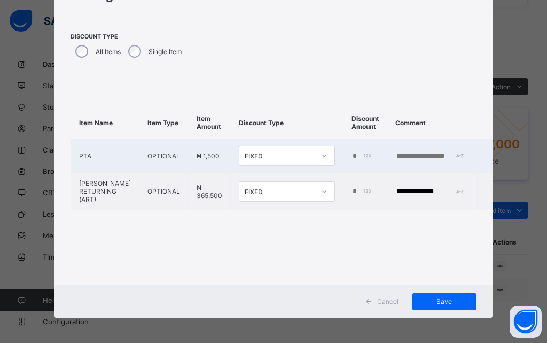
click at [285, 169] on td "FIXED" at bounding box center [287, 156] width 113 height 34
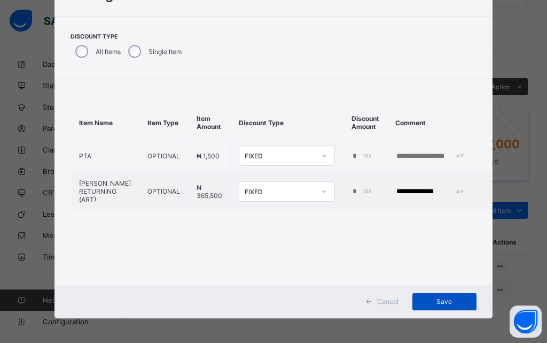
click at [437, 303] on span "Save" at bounding box center [445, 301] width 48 height 8
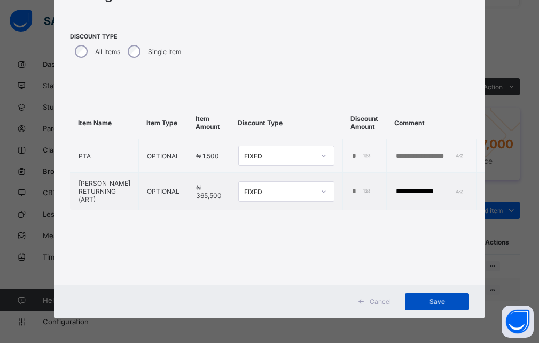
click at [435, 300] on span "Save" at bounding box center [437, 301] width 48 height 8
click at [433, 303] on span "Save" at bounding box center [437, 301] width 48 height 8
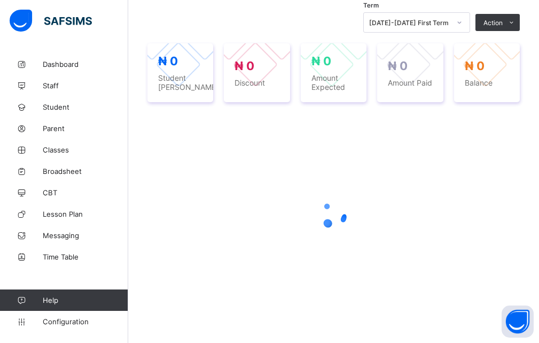
scroll to position [441, 0]
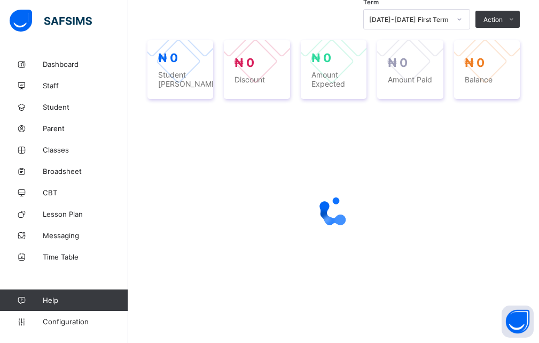
click at [475, 192] on div at bounding box center [333, 211] width 372 height 43
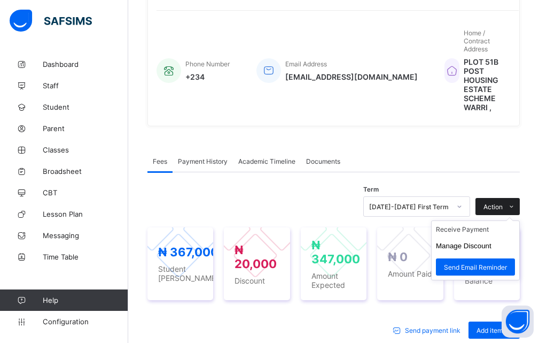
scroll to position [224, 0]
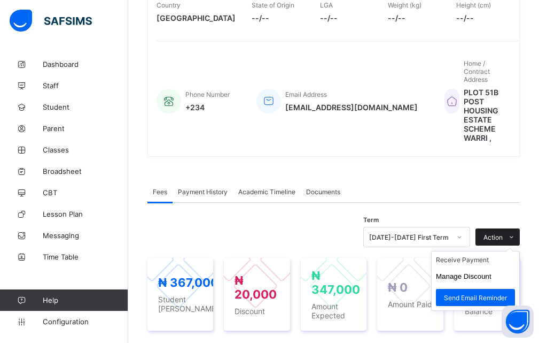
click at [516, 234] on icon at bounding box center [512, 237] width 8 height 7
click at [468, 255] on li "Receive Payment" at bounding box center [476, 259] width 88 height 17
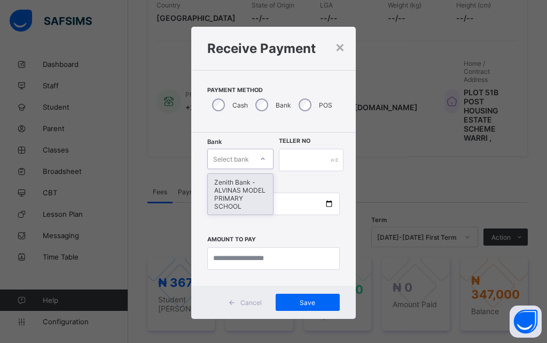
click at [262, 159] on icon at bounding box center [263, 158] width 6 height 11
click at [244, 189] on div "Zenith Bank - ALVINAS MODEL PRIMARY SCHOOL" at bounding box center [240, 194] width 65 height 41
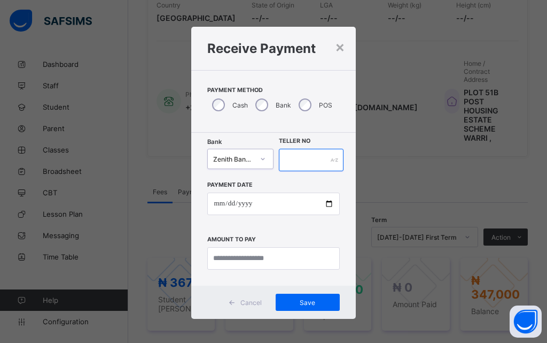
click at [297, 158] on input "text" at bounding box center [311, 160] width 65 height 22
type input "********"
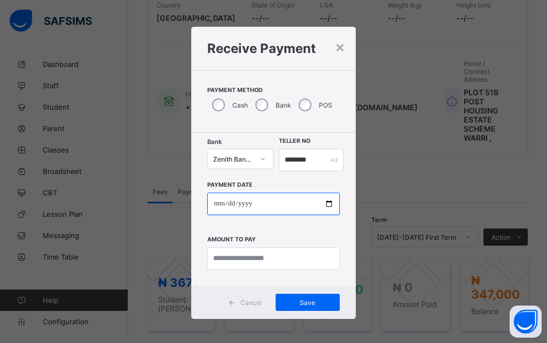
click at [329, 205] on input "date" at bounding box center [273, 203] width 132 height 22
type input "**********"
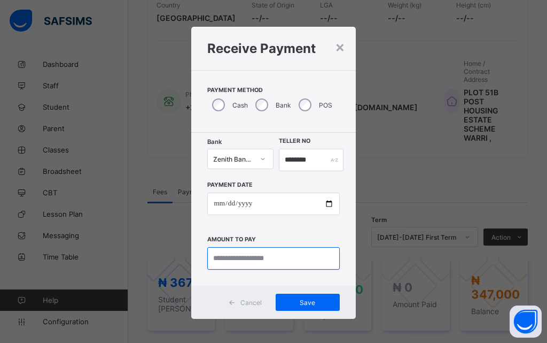
click at [247, 260] on input "currency" at bounding box center [273, 258] width 132 height 22
click at [294, 218] on div "**********" at bounding box center [273, 220] width 132 height 98
click at [250, 257] on input "currency" at bounding box center [273, 258] width 132 height 22
type input "*********"
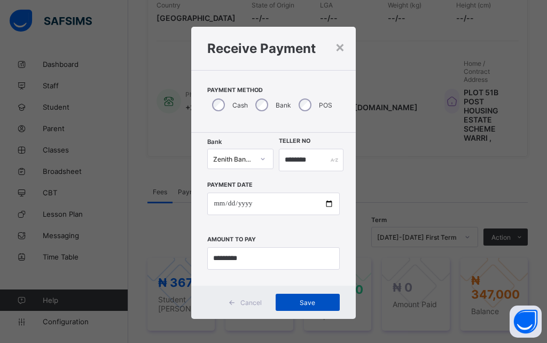
click at [299, 303] on span "Save" at bounding box center [308, 302] width 48 height 8
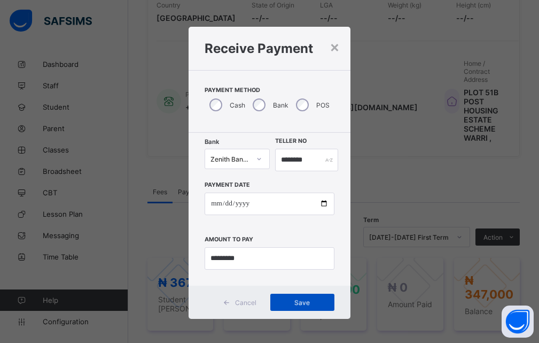
click at [301, 303] on div "Save" at bounding box center [302, 301] width 64 height 17
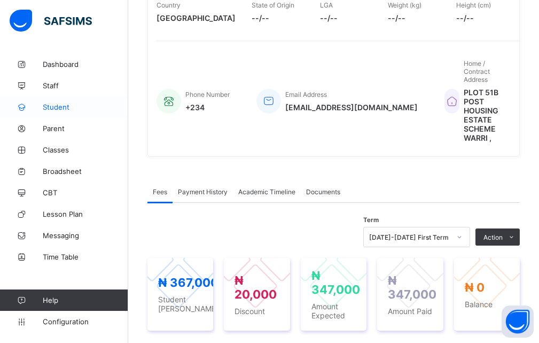
click at [52, 109] on span "Student" at bounding box center [85, 107] width 85 height 9
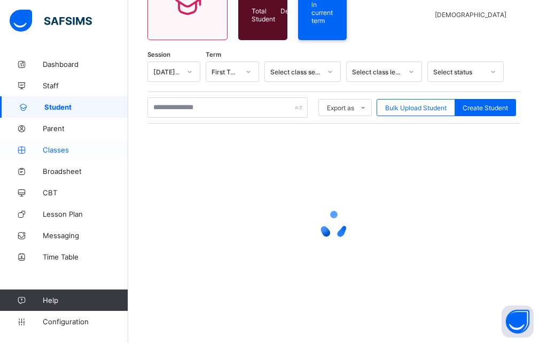
scroll to position [131, 0]
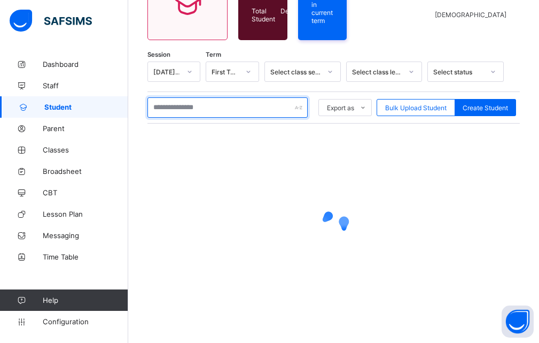
click at [171, 108] on input "text" at bounding box center [227, 107] width 160 height 20
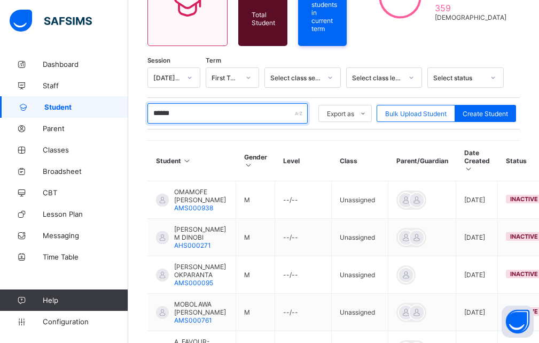
click at [200, 114] on input "******" at bounding box center [227, 113] width 160 height 20
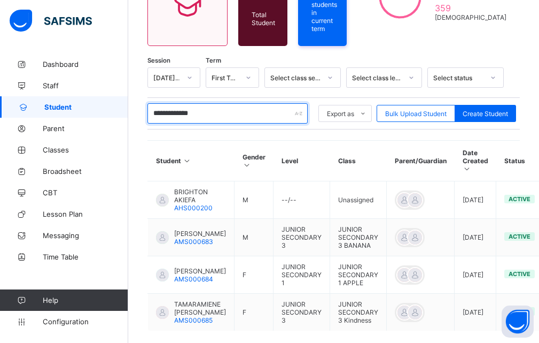
click at [176, 110] on input "**********" at bounding box center [227, 113] width 160 height 20
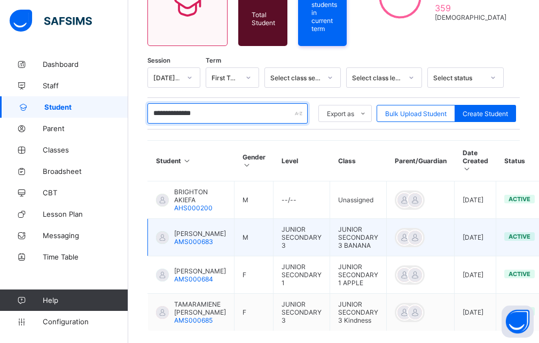
type input "**********"
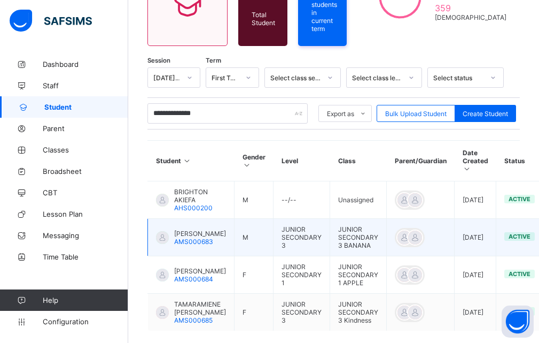
click at [166, 233] on div at bounding box center [162, 237] width 13 height 13
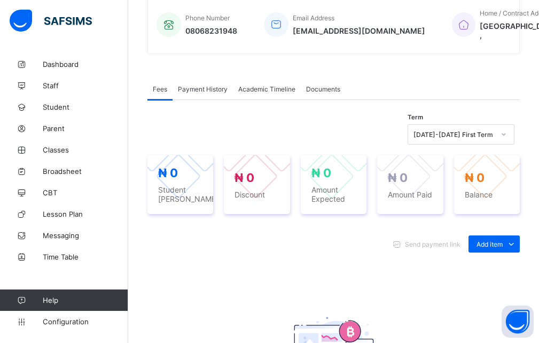
scroll to position [267, 0]
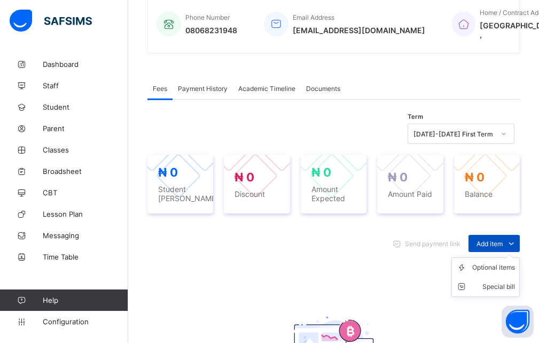
click at [517, 248] on icon at bounding box center [512, 243] width 12 height 11
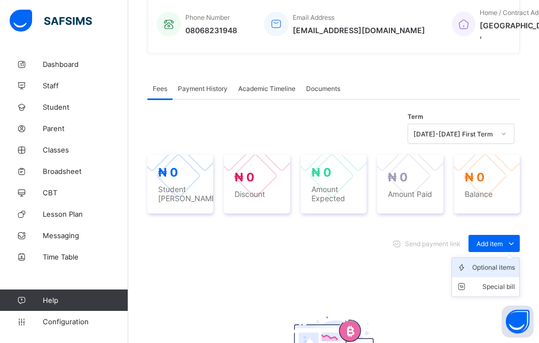
click at [507, 273] on div "Optional items" at bounding box center [493, 267] width 43 height 11
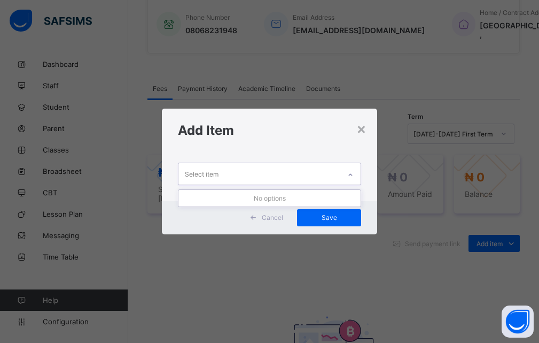
click at [349, 173] on icon at bounding box center [350, 174] width 6 height 11
click at [353, 174] on icon at bounding box center [350, 174] width 6 height 11
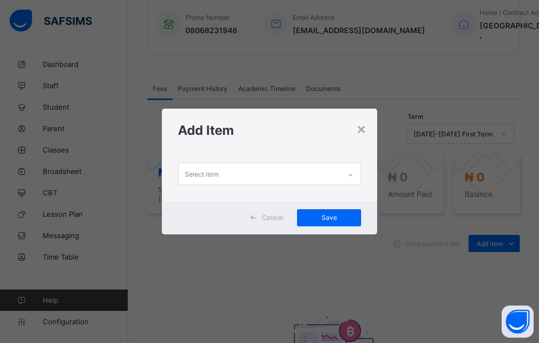
click at [515, 256] on div "× Add Item Select item Cancel Save" at bounding box center [269, 171] width 539 height 343
click at [361, 131] on div "×" at bounding box center [361, 128] width 10 height 18
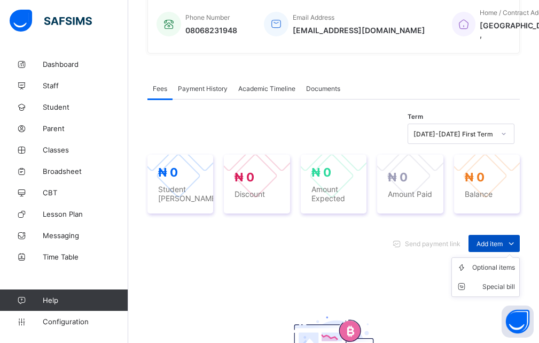
click at [517, 248] on icon at bounding box center [512, 243] width 12 height 11
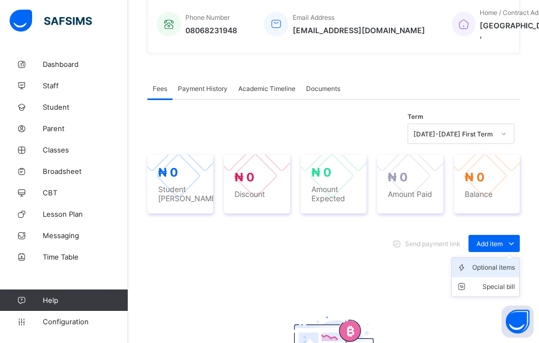
click at [484, 273] on div "Optional items" at bounding box center [493, 267] width 43 height 11
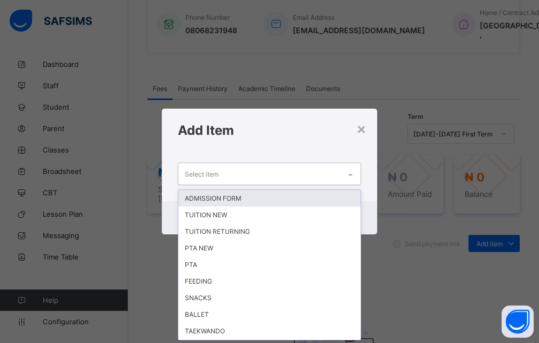
scroll to position [0, 0]
click at [351, 173] on icon at bounding box center [350, 174] width 6 height 11
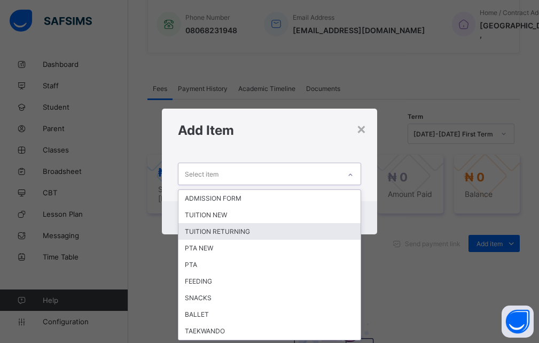
click at [219, 232] on div "TUITION RETURNING" at bounding box center [269, 231] width 183 height 17
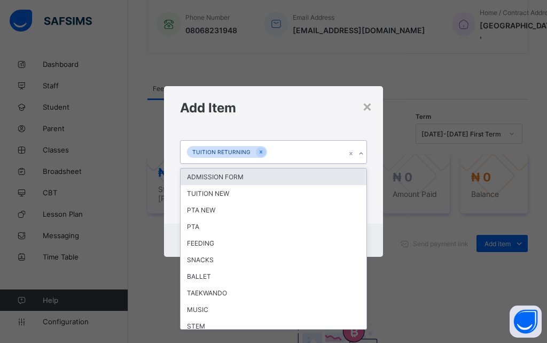
click at [360, 157] on icon at bounding box center [361, 153] width 6 height 11
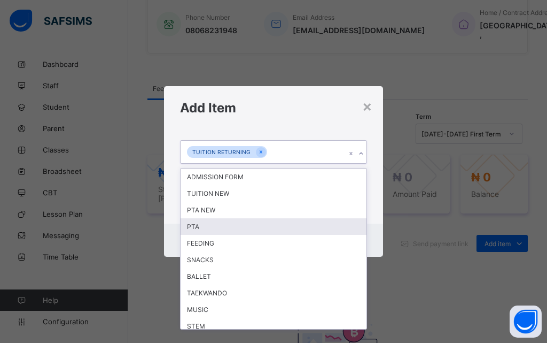
click at [196, 228] on div "PTA" at bounding box center [274, 226] width 186 height 17
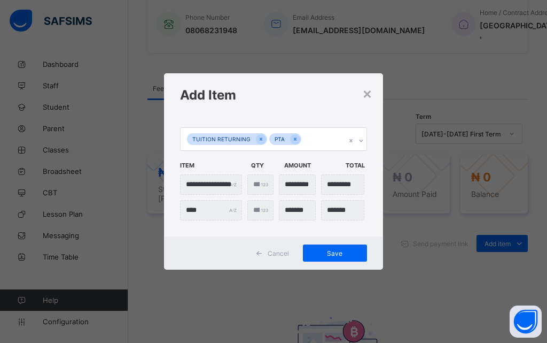
click at [415, 125] on div "**********" at bounding box center [273, 171] width 547 height 343
click at [326, 250] on span "Save" at bounding box center [335, 253] width 48 height 8
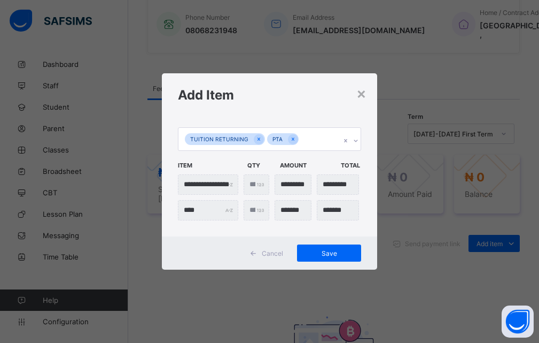
click at [414, 136] on div "**********" at bounding box center [269, 171] width 539 height 343
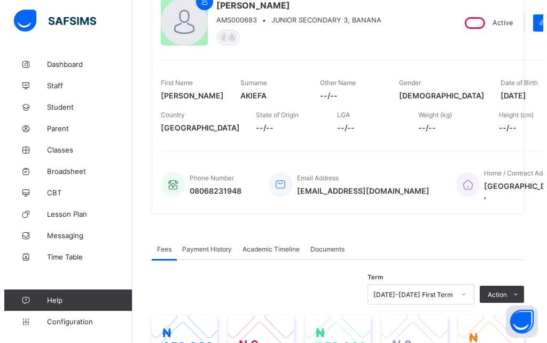
scroll to position [267, 0]
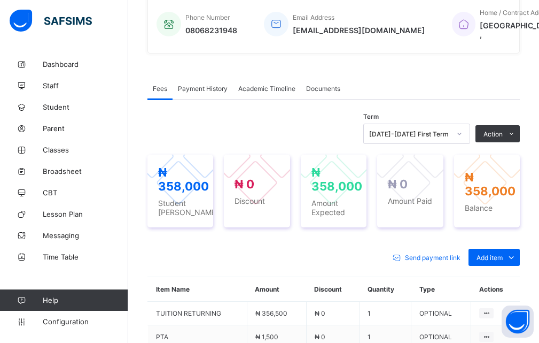
click at [385, 123] on div "Term [DATE]-[DATE] First Term Action Receive Payment Manage Discount Send Email…" at bounding box center [333, 263] width 372 height 329
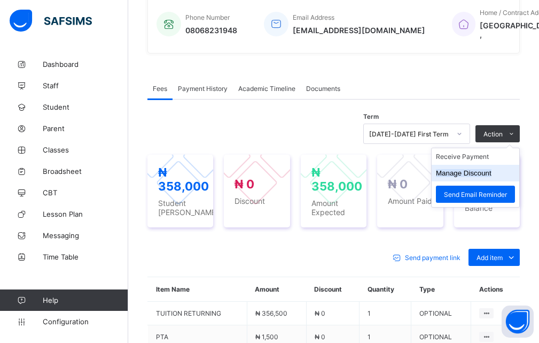
click at [485, 177] on button "Manage Discount" at bounding box center [464, 173] width 56 height 8
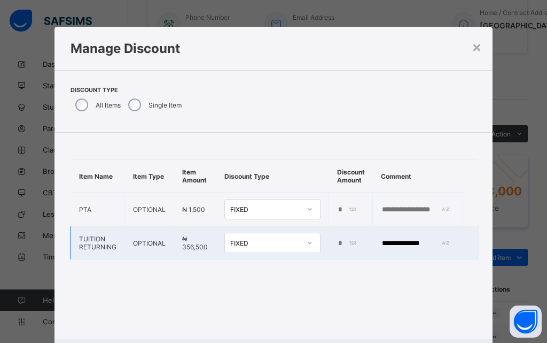
click at [346, 242] on div "*" at bounding box center [349, 243] width 25 height 9
click at [349, 242] on div "*" at bounding box center [349, 243] width 25 height 9
drag, startPoint x: 349, startPoint y: 240, endPoint x: 331, endPoint y: 243, distance: 17.8
click at [351, 242] on div "*" at bounding box center [349, 243] width 25 height 9
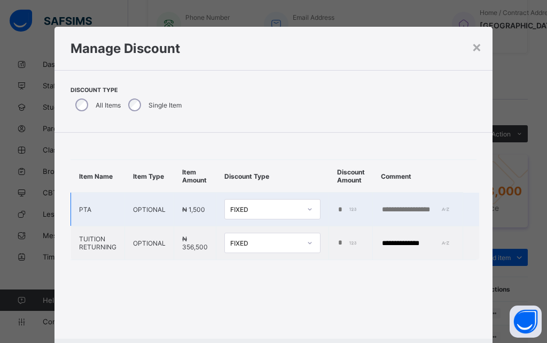
type input "******"
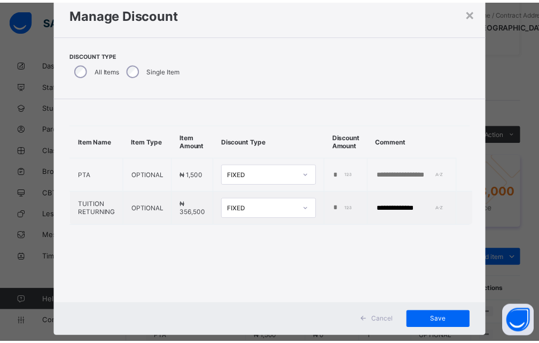
scroll to position [56, 0]
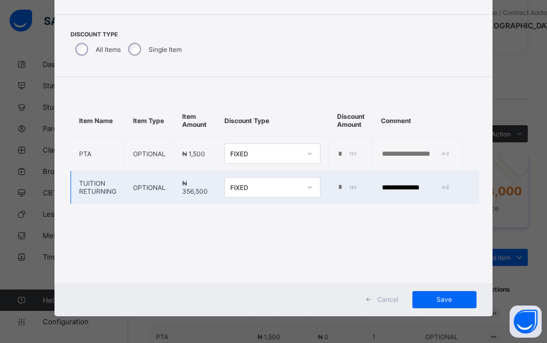
click at [285, 200] on td "FIXED" at bounding box center [272, 187] width 113 height 34
click at [441, 297] on span "Save" at bounding box center [445, 299] width 48 height 8
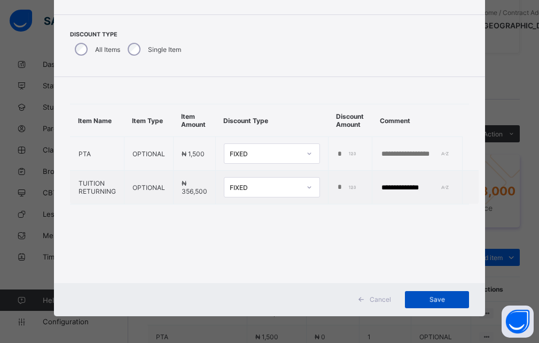
click at [436, 301] on div "Save" at bounding box center [437, 299] width 64 height 17
click at [499, 222] on div "**********" at bounding box center [269, 171] width 539 height 343
click at [436, 301] on div "Save" at bounding box center [437, 299] width 64 height 17
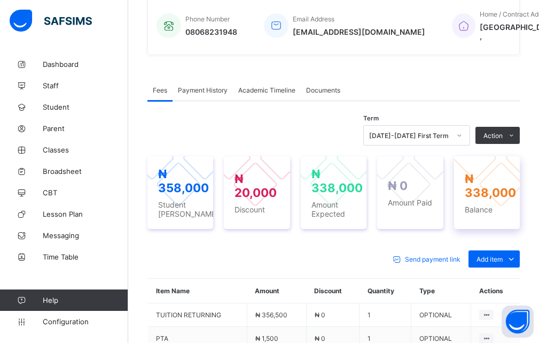
scroll to position [242, 0]
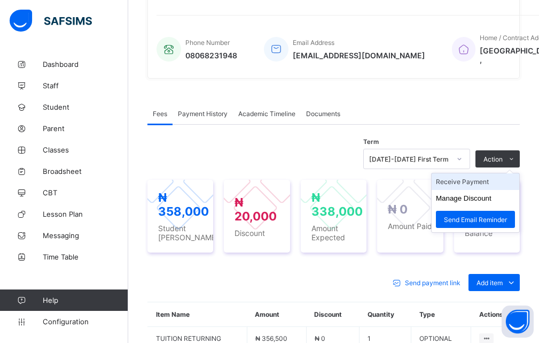
click at [479, 190] on li "Receive Payment" at bounding box center [476, 181] width 88 height 17
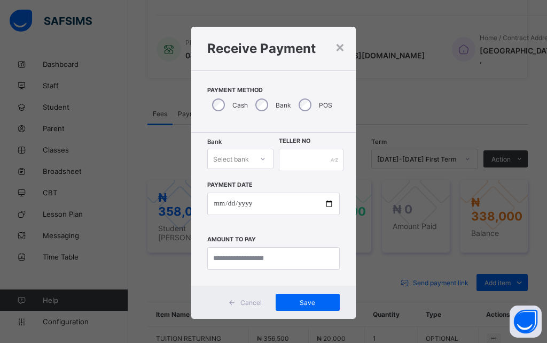
click at [260, 160] on icon at bounding box center [263, 158] width 6 height 11
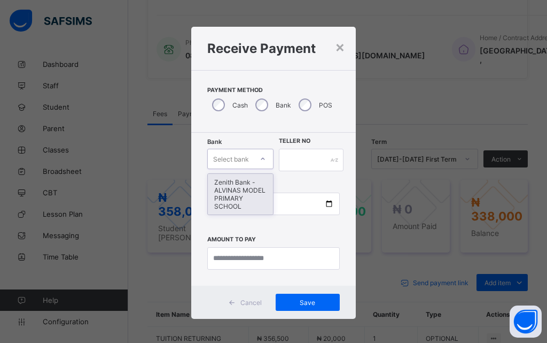
click at [239, 197] on div "Zenith Bank - ALVINAS MODEL PRIMARY SCHOOL" at bounding box center [240, 194] width 65 height 41
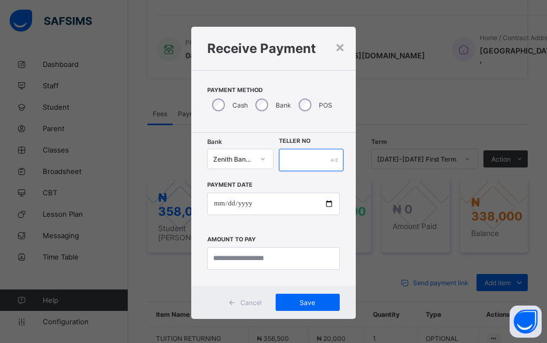
click at [324, 162] on input "text" at bounding box center [311, 160] width 65 height 22
type input "********"
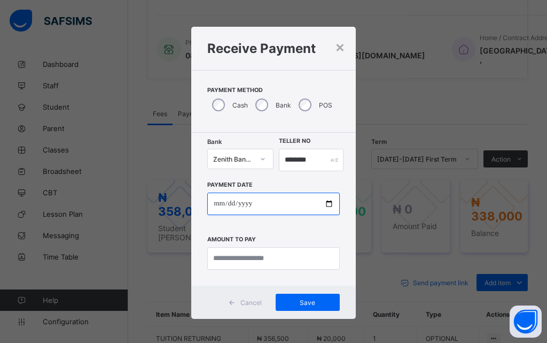
click at [325, 203] on input "date" at bounding box center [273, 203] width 132 height 22
type input "**********"
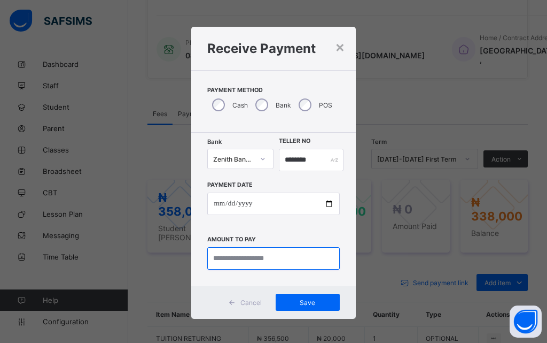
click at [251, 261] on input "currency" at bounding box center [273, 258] width 132 height 22
type input "*********"
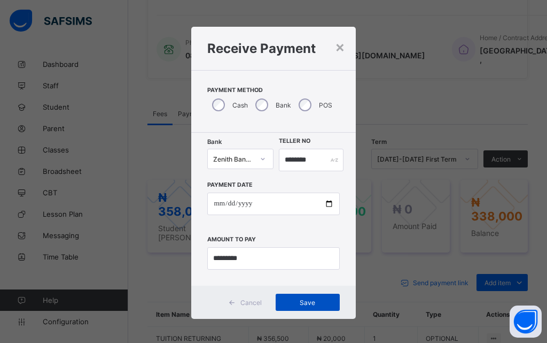
click at [305, 302] on span "Save" at bounding box center [308, 302] width 48 height 8
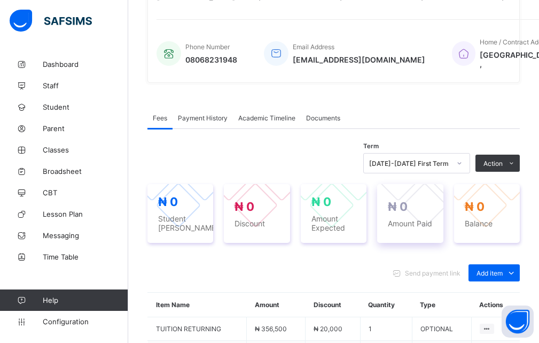
scroll to position [175, 0]
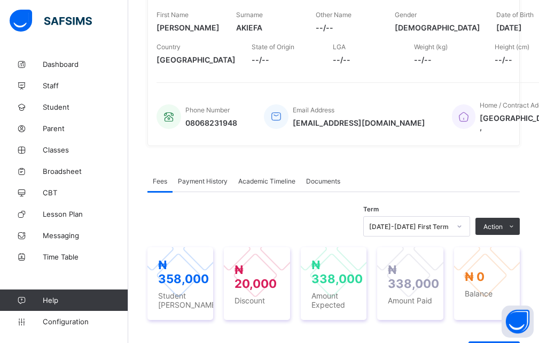
click at [369, 154] on div "[PERSON_NAME] AMS000683 • JUNIOR SECONDARY 3, BANANA Active Edit First Name [PE…" at bounding box center [333, 33] width 372 height 240
click at [69, 86] on span "Staff" at bounding box center [85, 85] width 85 height 9
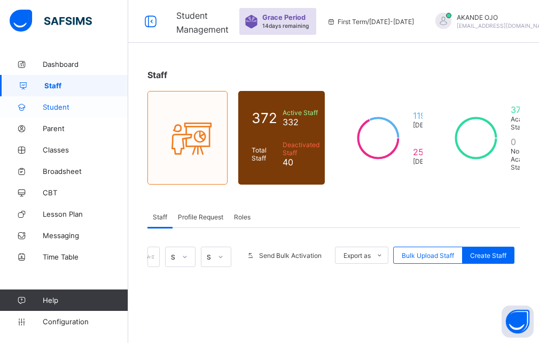
click at [73, 105] on span "Student" at bounding box center [85, 107] width 85 height 9
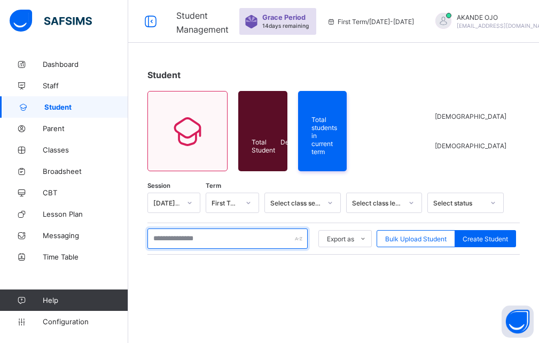
click at [186, 243] on input "text" at bounding box center [227, 238] width 160 height 20
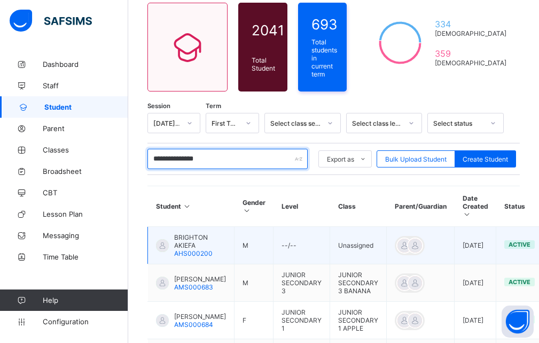
scroll to position [107, 0]
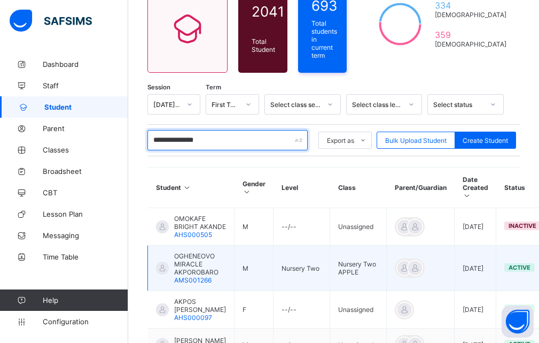
type input "**********"
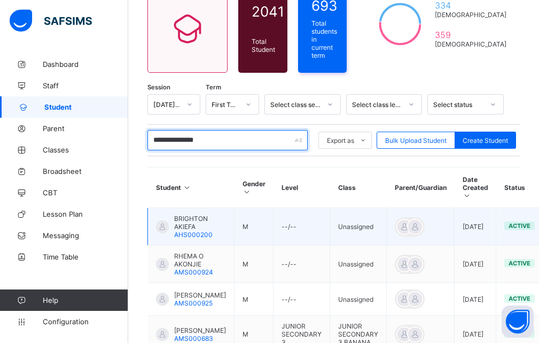
scroll to position [160, 0]
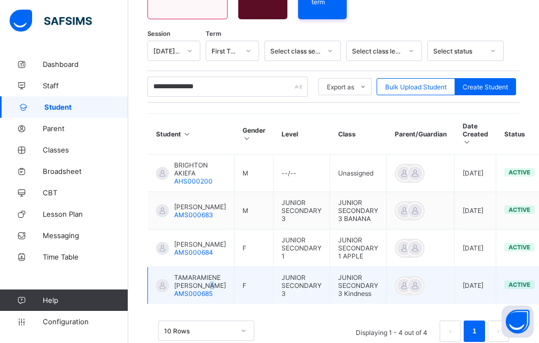
click at [181, 287] on span "TAMARAMIENE [PERSON_NAME]" at bounding box center [200, 281] width 52 height 16
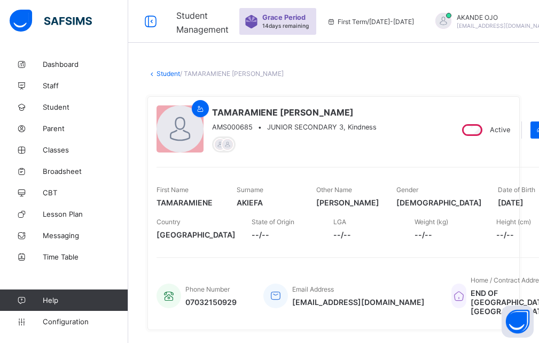
click at [415, 166] on div "TAMARAMIENE [PERSON_NAME] AMS000685 • JUNIOR SECONDARY 3, Kindness Active Edit …" at bounding box center [333, 213] width 372 height 234
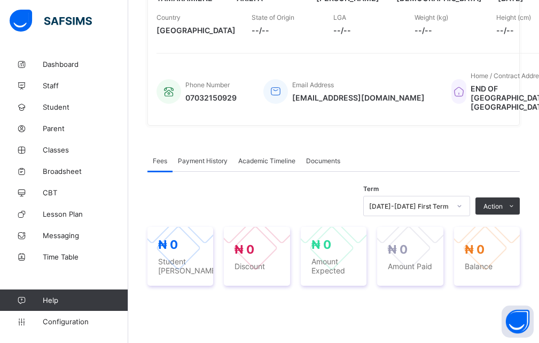
scroll to position [214, 0]
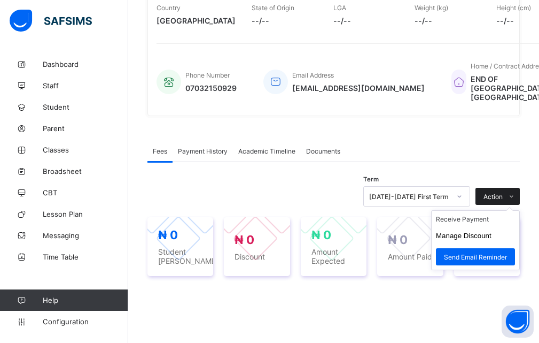
click at [515, 193] on icon at bounding box center [512, 196] width 8 height 7
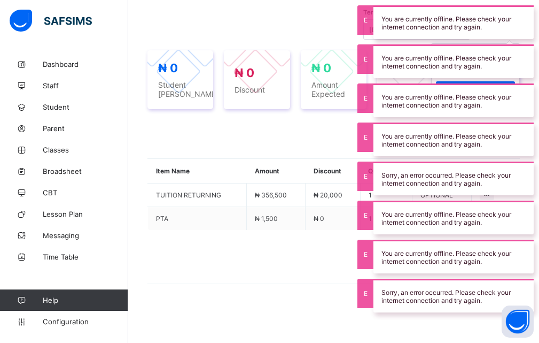
scroll to position [371, 0]
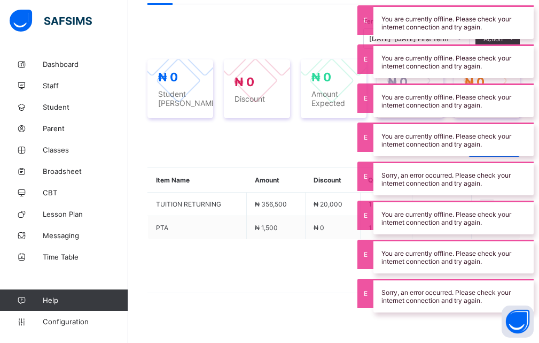
click at [290, 139] on div "Send payment link Add item Optional items Special bill" at bounding box center [333, 147] width 372 height 17
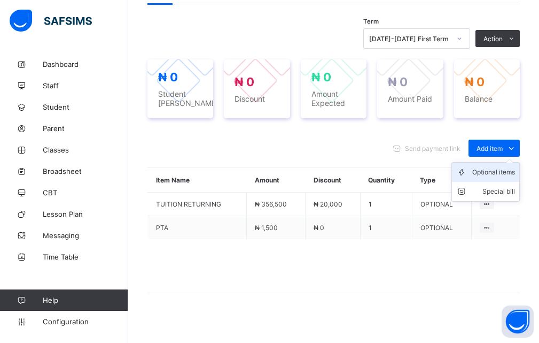
click at [500, 167] on div "Optional items" at bounding box center [493, 172] width 43 height 11
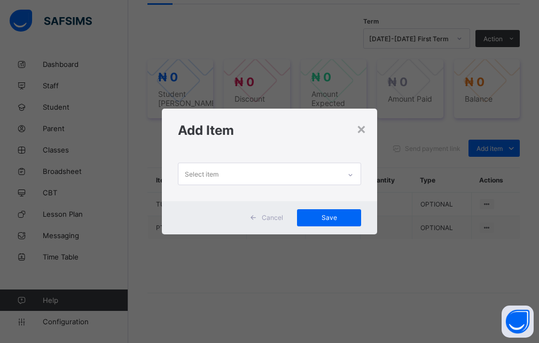
scroll to position [0, 0]
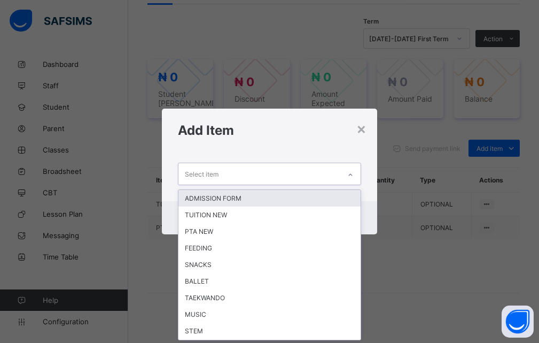
click at [351, 173] on icon at bounding box center [350, 174] width 6 height 11
click at [352, 176] on icon at bounding box center [350, 174] width 6 height 11
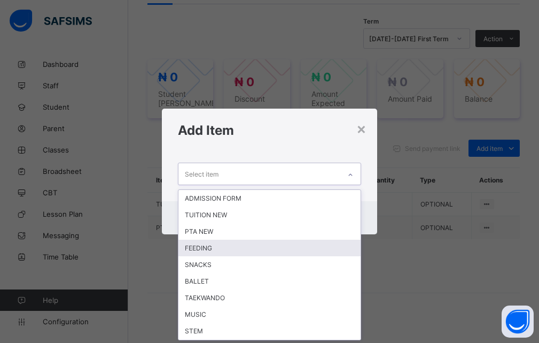
click at [205, 247] on div "FEEDING" at bounding box center [269, 247] width 183 height 17
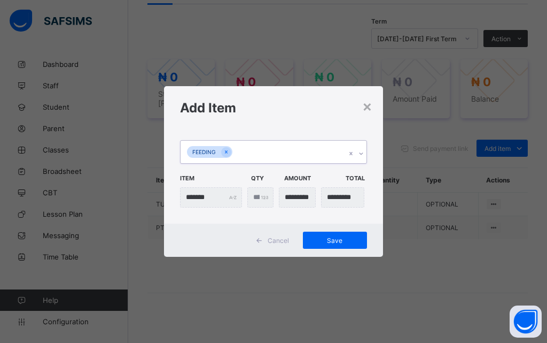
click at [360, 151] on icon at bounding box center [361, 153] width 6 height 11
click at [423, 158] on div "× Add Item FEEDING Item Qty Amount Total ******* * Cancel Save" at bounding box center [273, 171] width 547 height 343
click at [335, 239] on span "Save" at bounding box center [335, 240] width 48 height 8
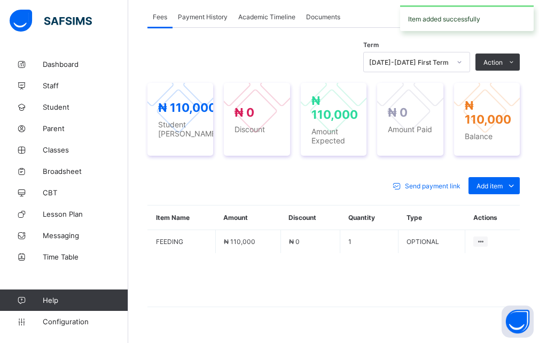
scroll to position [362, 0]
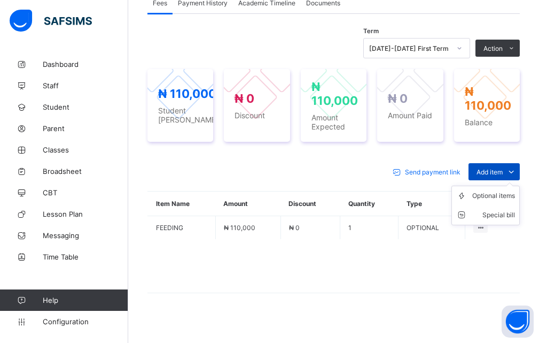
click at [517, 166] on icon at bounding box center [512, 171] width 12 height 11
click at [515, 166] on icon at bounding box center [512, 171] width 12 height 11
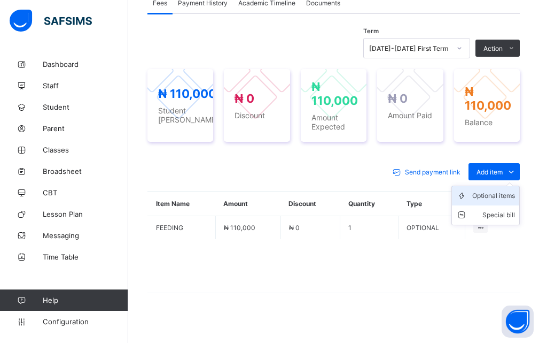
click at [491, 190] on div "Optional items" at bounding box center [493, 195] width 43 height 11
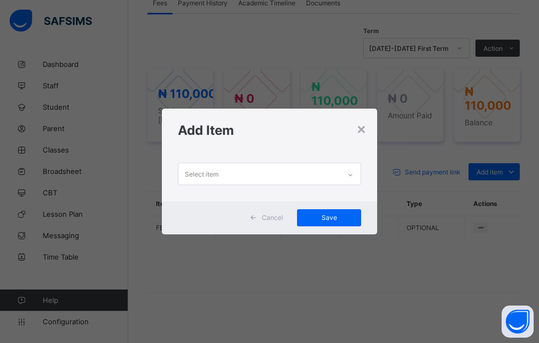
scroll to position [0, 0]
click at [354, 178] on icon at bounding box center [350, 174] width 6 height 11
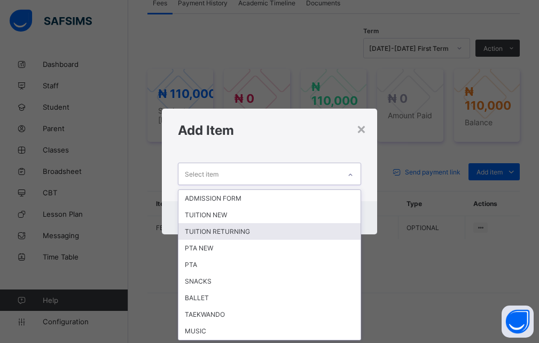
click at [218, 231] on div "TUITION RETURNING" at bounding box center [269, 231] width 183 height 17
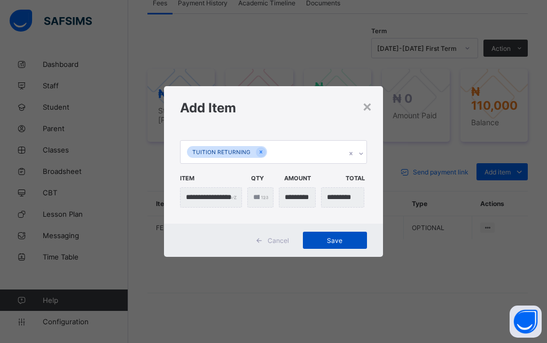
click at [330, 239] on span "Save" at bounding box center [335, 240] width 48 height 8
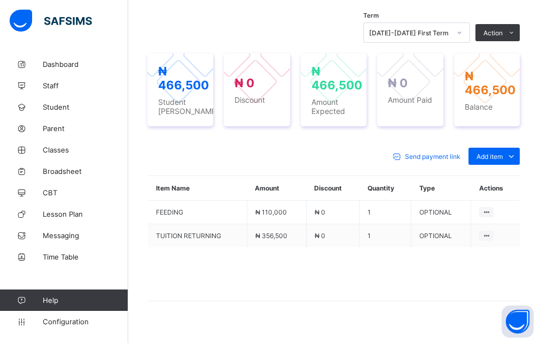
scroll to position [385, 0]
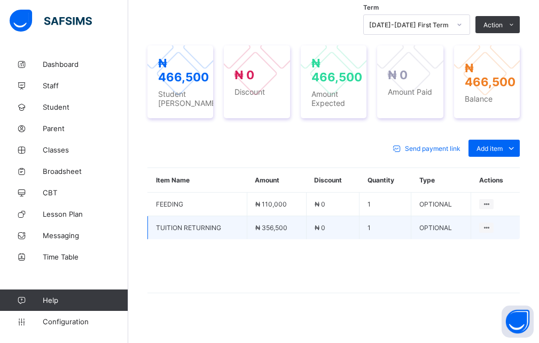
click at [352, 216] on td "₦ 0" at bounding box center [332, 228] width 53 height 24
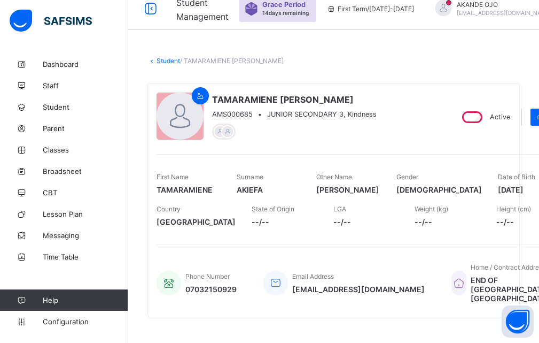
scroll to position [0, 0]
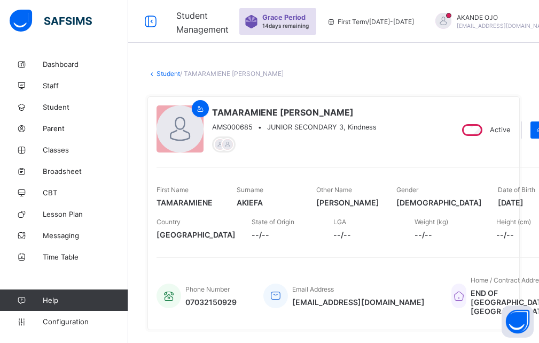
click at [389, 102] on div "TAMARAMIENE [PERSON_NAME] AMS000685 • JUNIOR SECONDARY 3, Kindness Active Edit …" at bounding box center [333, 213] width 372 height 234
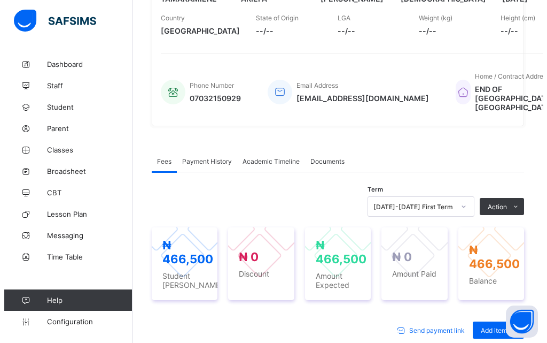
scroll to position [214, 0]
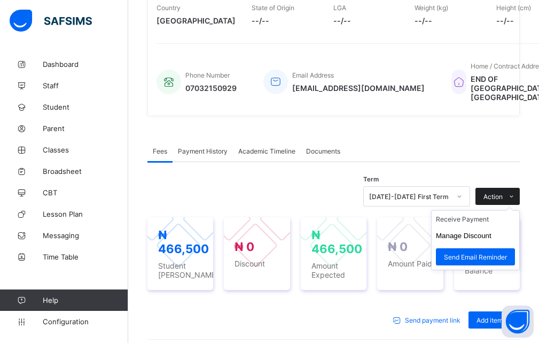
click at [516, 193] on icon at bounding box center [512, 196] width 8 height 7
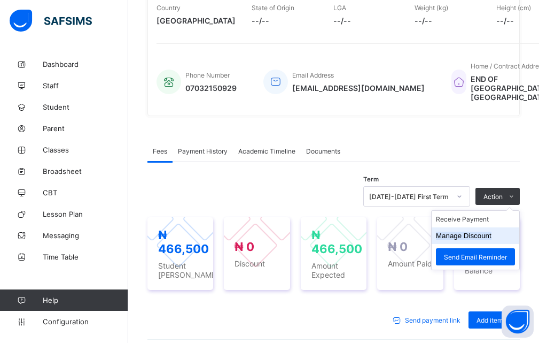
click at [492, 231] on button "Manage Discount" at bounding box center [464, 235] width 56 height 8
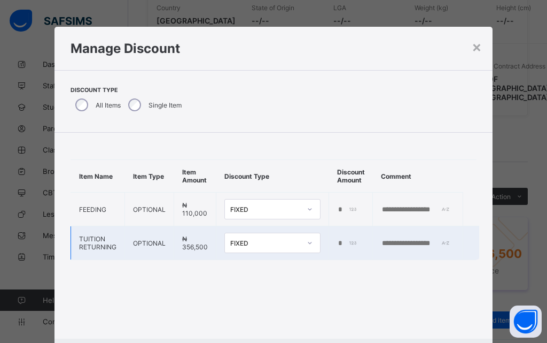
click at [351, 244] on div "*" at bounding box center [349, 243] width 25 height 9
click at [353, 244] on div "*" at bounding box center [349, 243] width 25 height 9
type input "******"
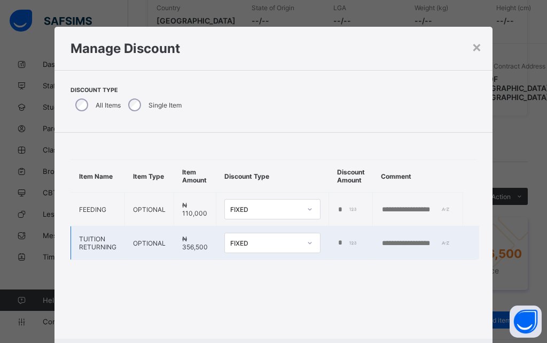
click at [408, 245] on input "text" at bounding box center [418, 243] width 74 height 9
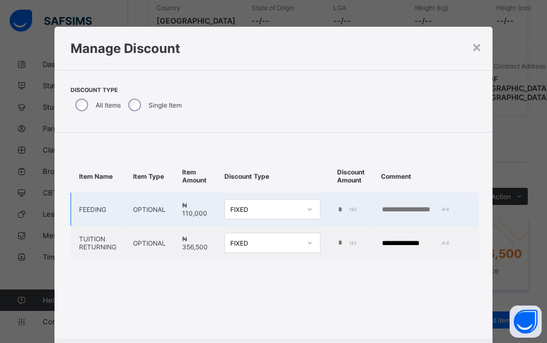
type input "**********"
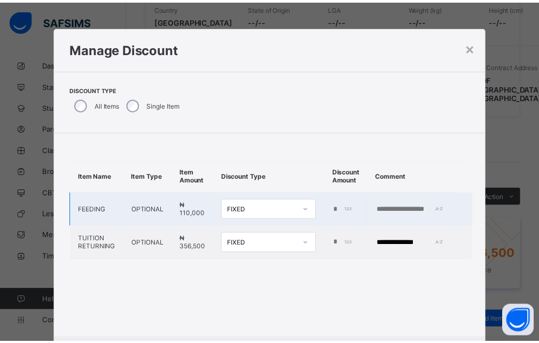
scroll to position [53, 0]
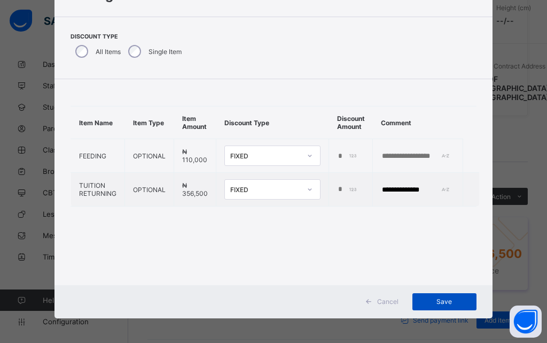
click at [439, 301] on span "Save" at bounding box center [445, 301] width 48 height 8
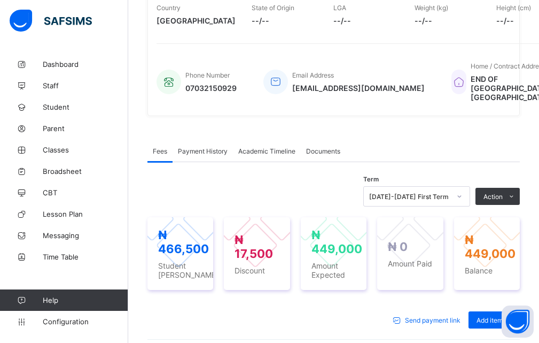
click at [389, 142] on div "Fees Payment History Academic Timeline Documents" at bounding box center [333, 151] width 372 height 22
click at [386, 130] on div "Fees Payment History Academic Timeline Documents Fees More Options Term [DATE]-…" at bounding box center [333, 315] width 372 height 383
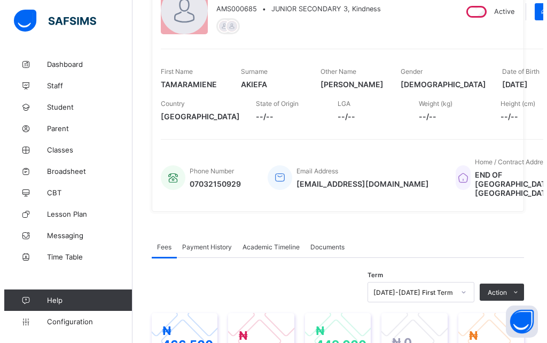
scroll to position [172, 0]
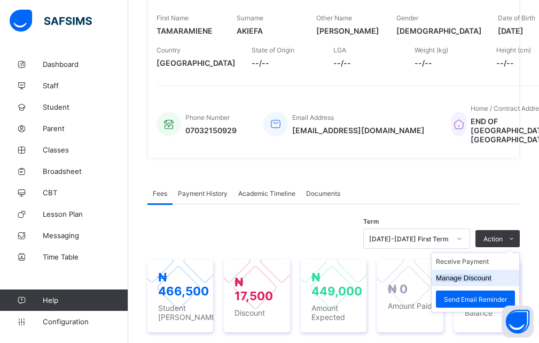
click at [480, 274] on button "Manage Discount" at bounding box center [464, 278] width 56 height 8
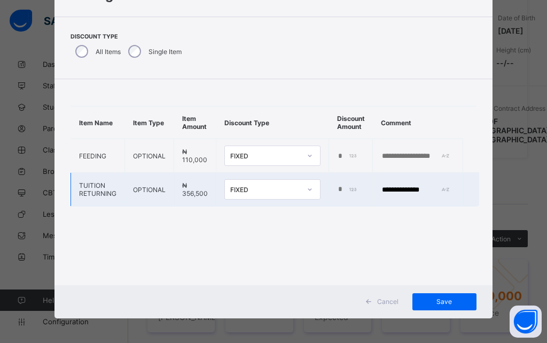
click at [348, 188] on div "******" at bounding box center [349, 189] width 25 height 9
click at [346, 188] on div "******" at bounding box center [349, 189] width 25 height 9
click at [349, 191] on div "******" at bounding box center [349, 189] width 25 height 9
click at [344, 190] on input "******" at bounding box center [348, 189] width 22 height 9
click at [350, 187] on div "******" at bounding box center [349, 189] width 25 height 9
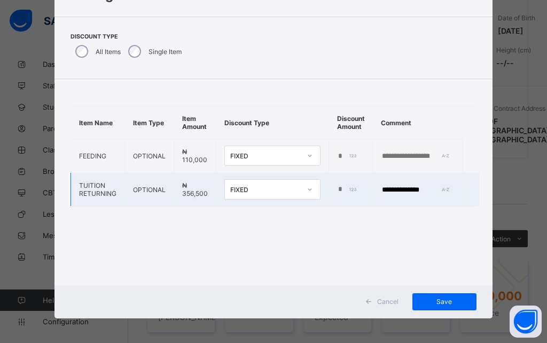
click at [346, 189] on input "******" at bounding box center [348, 189] width 22 height 9
click at [348, 188] on div "***" at bounding box center [349, 189] width 25 height 9
click at [332, 188] on td "***" at bounding box center [351, 190] width 44 height 34
click at [337, 188] on input "***" at bounding box center [348, 189] width 22 height 9
type input "*"
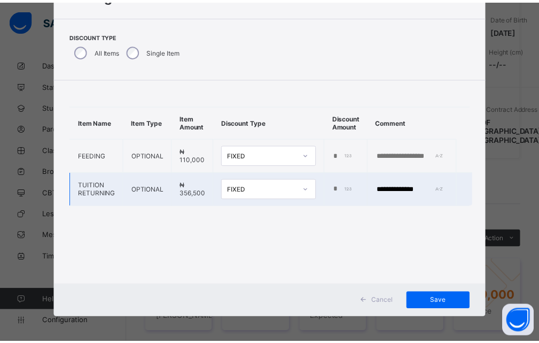
scroll to position [0, 0]
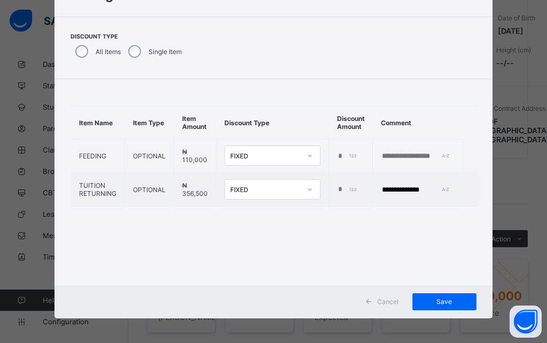
drag, startPoint x: 292, startPoint y: 169, endPoint x: 343, endPoint y: 229, distance: 78.5
click at [293, 170] on td "FIXED" at bounding box center [272, 156] width 113 height 34
click at [447, 302] on span "Save" at bounding box center [445, 301] width 48 height 8
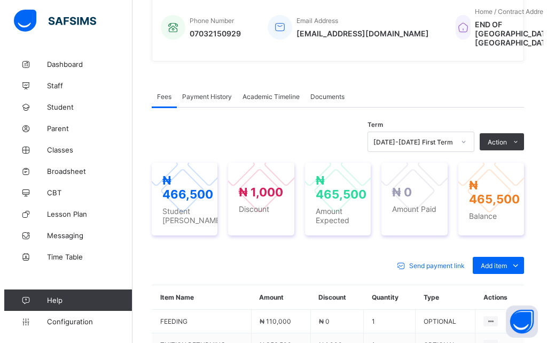
scroll to position [278, 0]
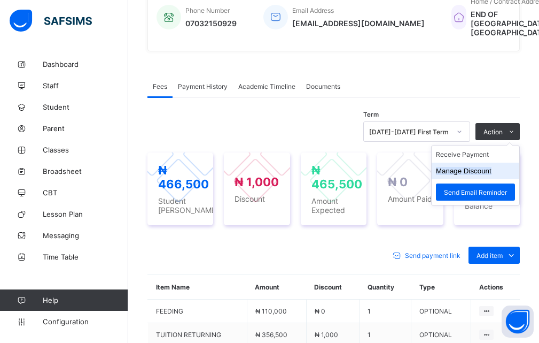
click at [492, 167] on button "Manage Discount" at bounding box center [464, 171] width 56 height 8
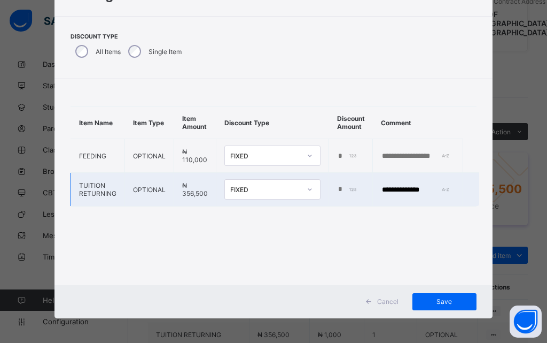
click at [349, 187] on div "****" at bounding box center [349, 189] width 25 height 9
type input "*"
type input "*****"
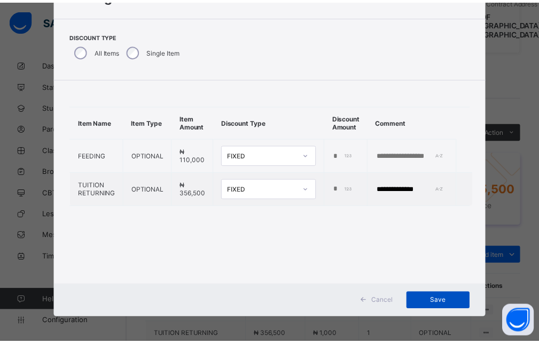
scroll to position [0, 0]
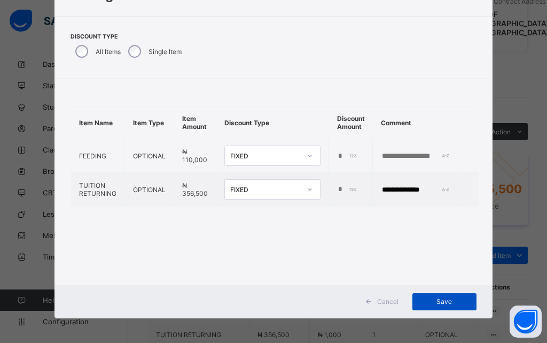
click at [446, 304] on span "Save" at bounding box center [445, 301] width 48 height 8
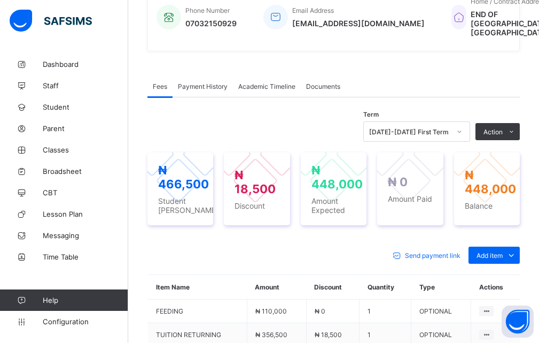
click at [329, 121] on div "Term [DATE]-[DATE] First Term Action Receive Payment Manage Discount Send Email…" at bounding box center [333, 131] width 372 height 20
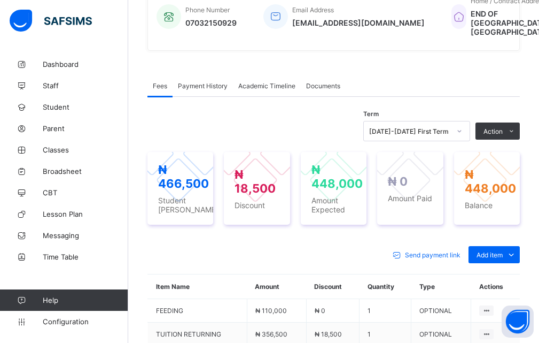
scroll to position [278, 0]
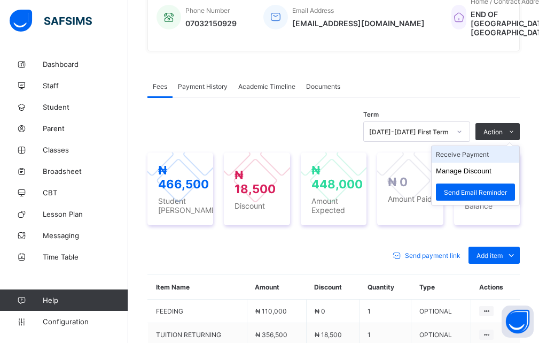
click at [486, 146] on li "Receive Payment" at bounding box center [476, 154] width 88 height 17
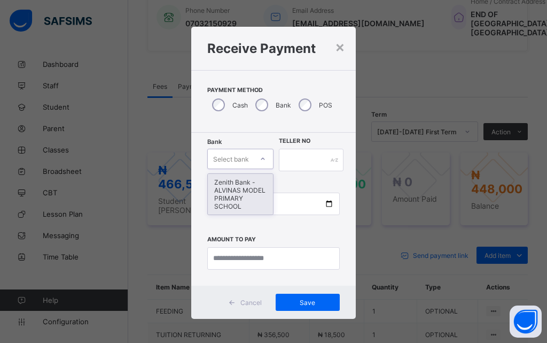
click at [260, 160] on icon at bounding box center [263, 158] width 6 height 11
drag, startPoint x: 231, startPoint y: 196, endPoint x: 244, endPoint y: 185, distance: 16.4
click at [234, 194] on div "Zenith Bank - ALVINAS MODEL PRIMARY SCHOOL" at bounding box center [240, 194] width 65 height 41
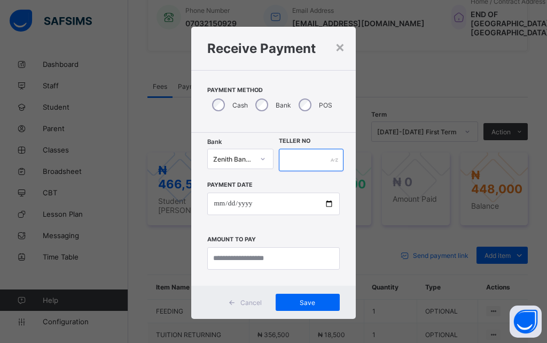
click at [328, 159] on input "text" at bounding box center [311, 160] width 65 height 22
type input "**********"
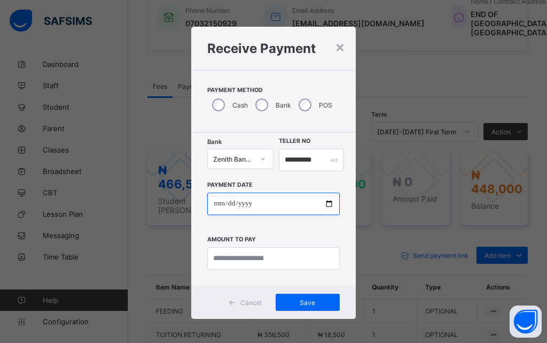
click at [327, 202] on input "date" at bounding box center [273, 203] width 132 height 22
type input "**********"
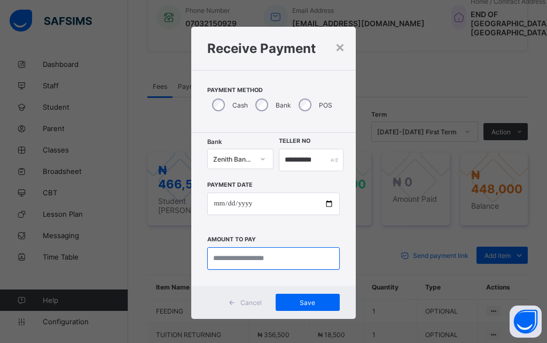
click at [247, 251] on input "currency" at bounding box center [273, 258] width 132 height 22
click at [436, 90] on div "**********" at bounding box center [273, 171] width 547 height 343
click at [259, 255] on input "currency" at bounding box center [273, 258] width 132 height 22
type input "*********"
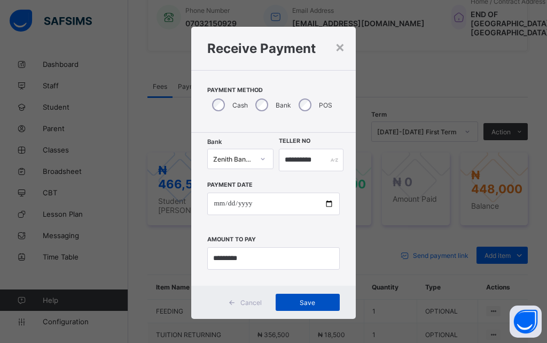
click at [295, 299] on span "Save" at bounding box center [308, 302] width 48 height 8
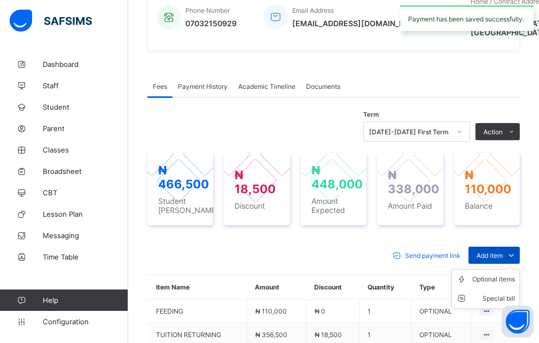
click at [517, 250] on icon at bounding box center [512, 255] width 12 height 11
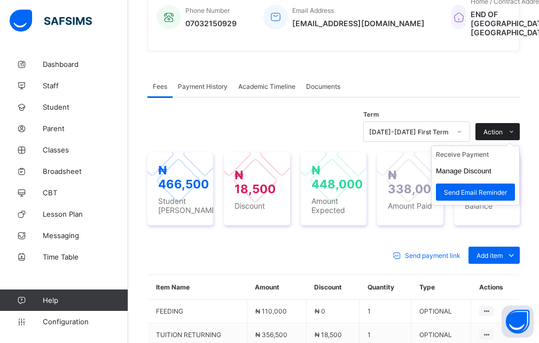
click at [516, 128] on icon at bounding box center [512, 131] width 8 height 7
click at [481, 146] on li "Receive Payment" at bounding box center [476, 154] width 88 height 17
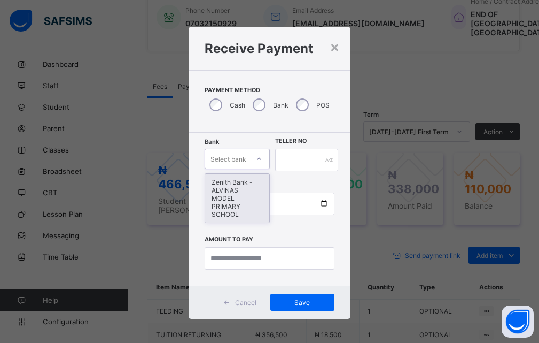
click at [256, 159] on icon at bounding box center [259, 158] width 6 height 11
click at [226, 190] on div "Zenith Bank - ALVINAS MODEL PRIMARY SCHOOL" at bounding box center [237, 198] width 64 height 49
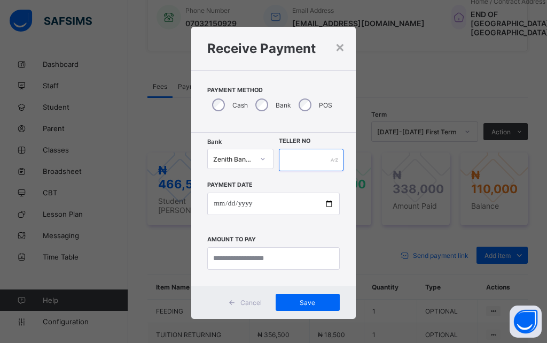
click at [330, 159] on div at bounding box center [311, 160] width 65 height 22
type input "**********"
click at [374, 139] on div "**********" at bounding box center [273, 171] width 547 height 343
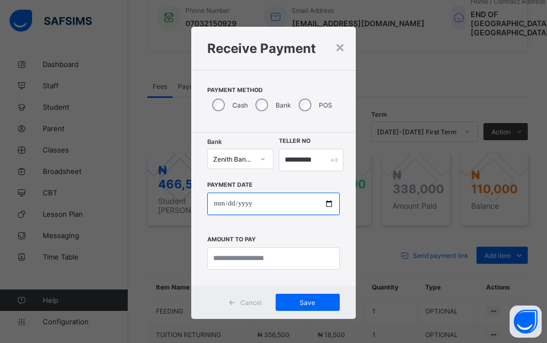
drag, startPoint x: 246, startPoint y: 204, endPoint x: 253, endPoint y: 203, distance: 6.4
click at [250, 203] on input "date" at bounding box center [273, 203] width 132 height 22
click at [327, 204] on input "date" at bounding box center [273, 203] width 132 height 22
type input "**********"
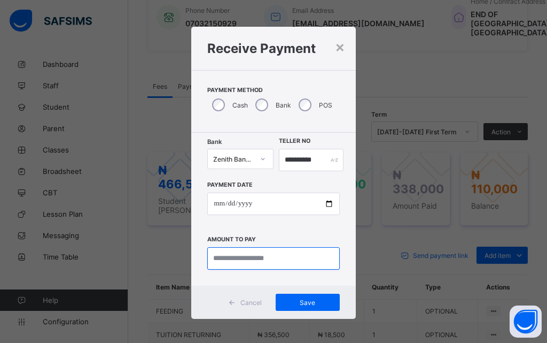
click at [237, 260] on input "currency" at bounding box center [273, 258] width 132 height 22
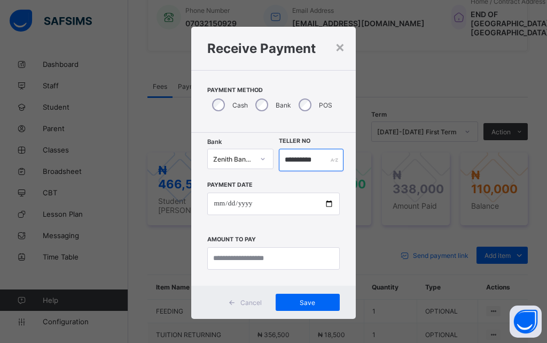
drag, startPoint x: 331, startPoint y: 160, endPoint x: 278, endPoint y: 163, distance: 53.0
click at [279, 163] on div "**********" at bounding box center [311, 160] width 65 height 22
type input "**********"
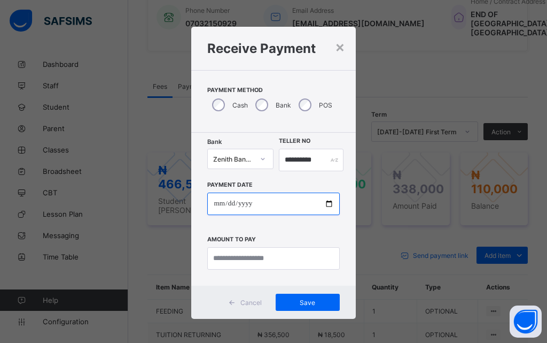
click at [325, 203] on input "**********" at bounding box center [273, 203] width 132 height 22
click at [261, 87] on span "Payment Method" at bounding box center [273, 90] width 132 height 7
click at [322, 201] on input "**********" at bounding box center [273, 203] width 132 height 22
type input "**********"
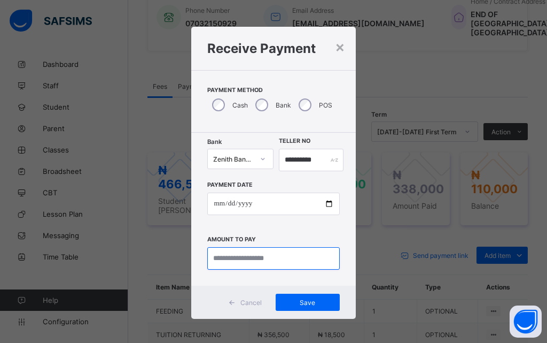
click at [253, 260] on input "currency" at bounding box center [273, 258] width 132 height 22
type input "*********"
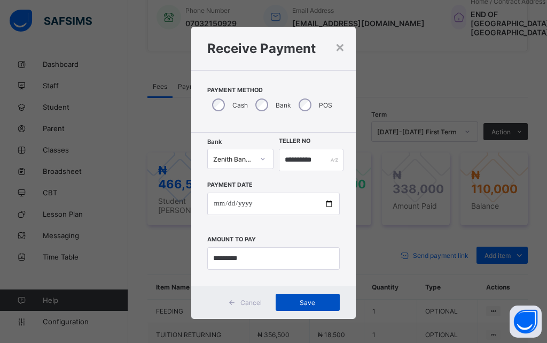
click at [304, 302] on span "Save" at bounding box center [308, 302] width 48 height 8
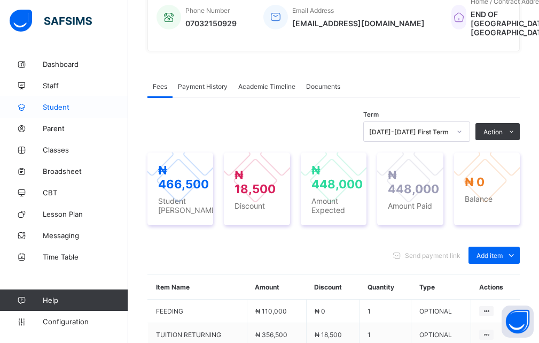
click at [57, 108] on span "Student" at bounding box center [85, 107] width 85 height 9
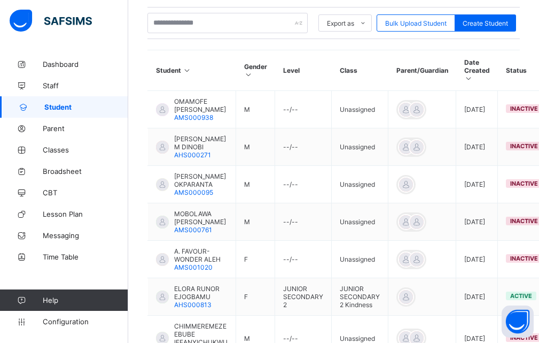
scroll to position [118, 0]
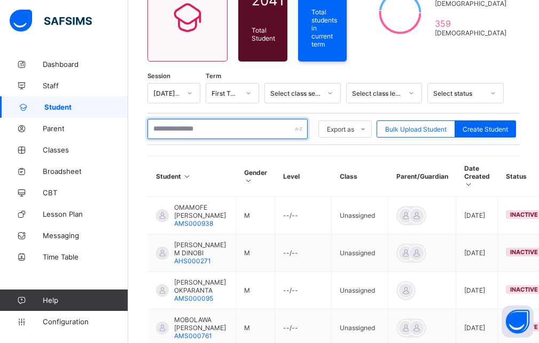
click at [170, 129] on input "text" at bounding box center [227, 129] width 160 height 20
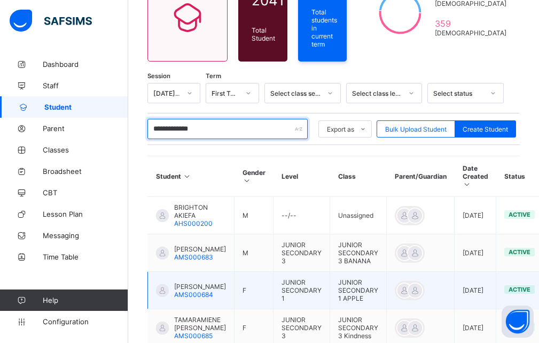
type input "**********"
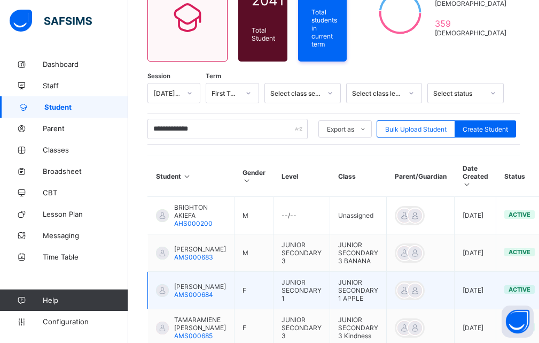
click at [172, 289] on div "BRAIMA AKIEFA AMS000684" at bounding box center [191, 290] width 70 height 16
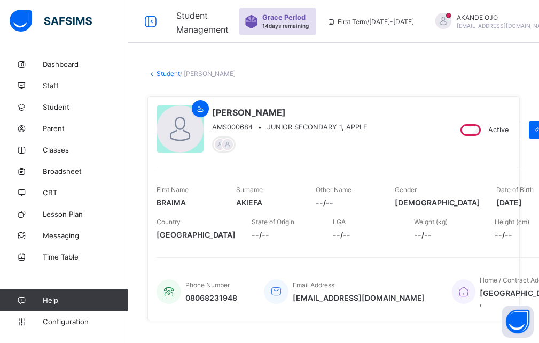
click at [447, 138] on div "Active" at bounding box center [483, 129] width 73 height 17
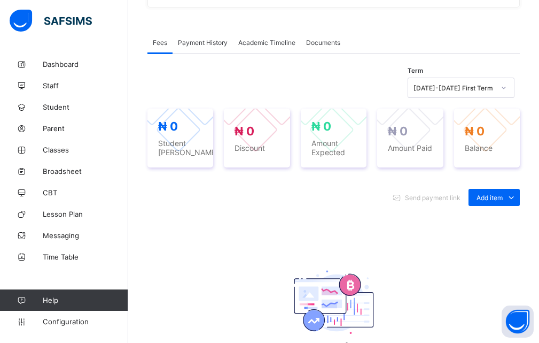
scroll to position [321, 0]
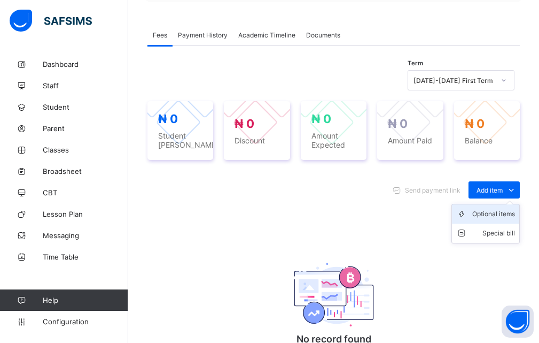
click at [496, 219] on div "Optional items" at bounding box center [493, 213] width 43 height 11
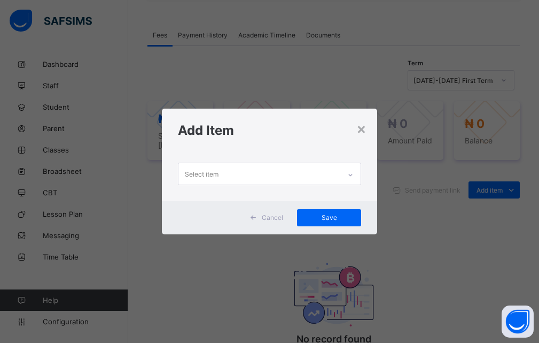
scroll to position [0, 0]
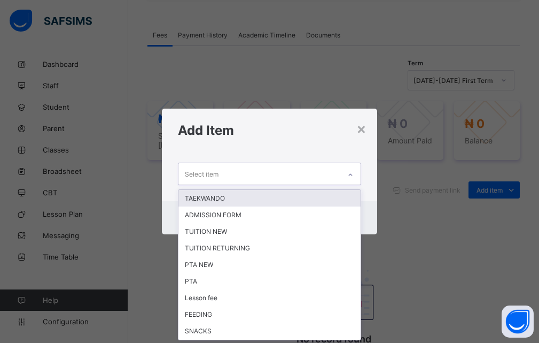
click at [351, 174] on icon at bounding box center [350, 174] width 6 height 11
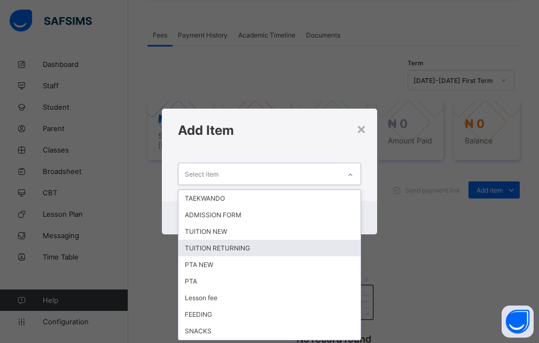
click at [213, 251] on div "TUITION RETURNING" at bounding box center [269, 247] width 183 height 17
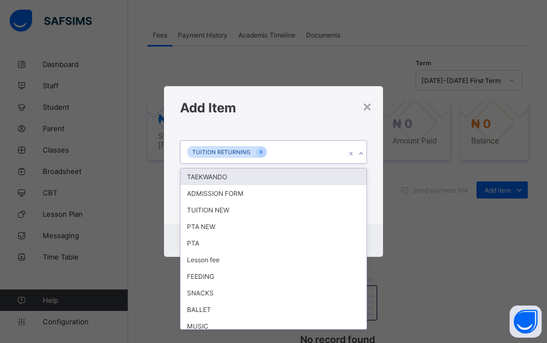
click at [361, 153] on icon at bounding box center [361, 153] width 6 height 11
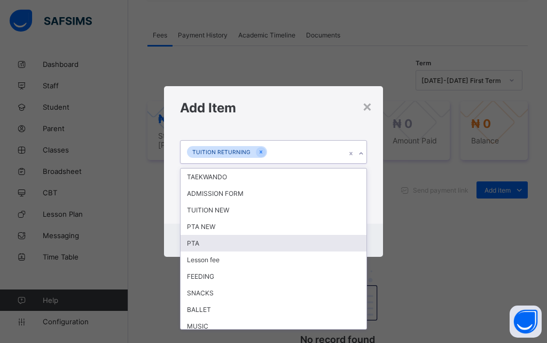
click at [192, 244] on div "PTA" at bounding box center [274, 243] width 186 height 17
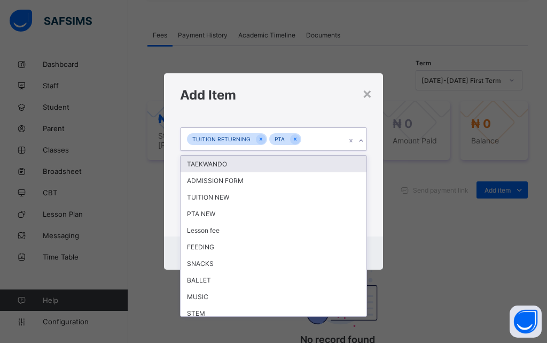
click at [362, 139] on icon at bounding box center [361, 140] width 6 height 11
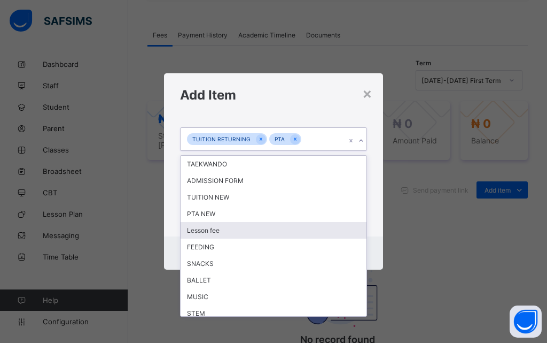
click at [212, 230] on div "Lesson fee" at bounding box center [274, 230] width 186 height 17
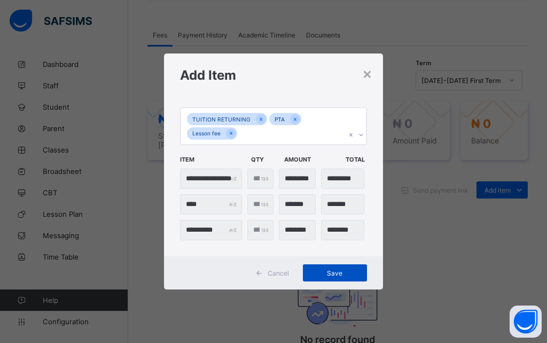
click at [321, 273] on span "Save" at bounding box center [335, 273] width 48 height 8
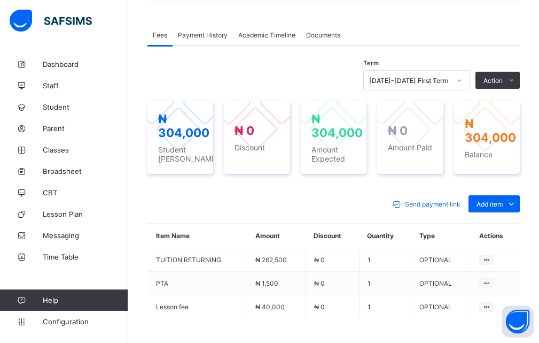
click at [352, 46] on div "Fees Payment History Academic Timeline Documents" at bounding box center [333, 35] width 372 height 22
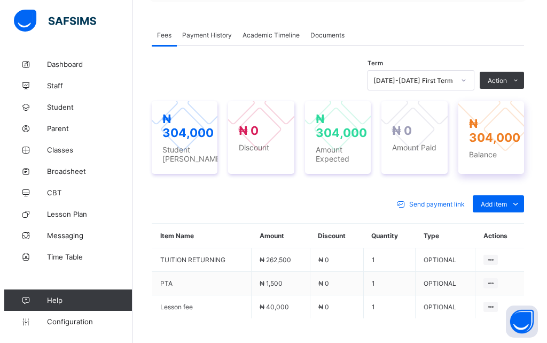
scroll to position [374, 0]
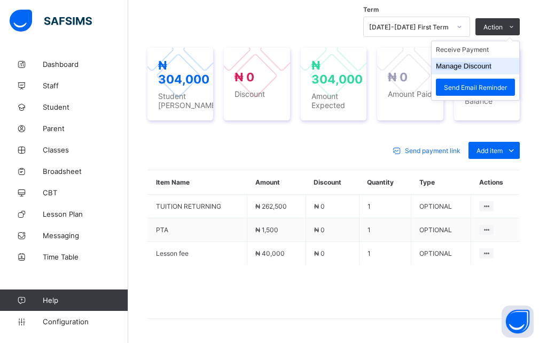
click at [488, 74] on li "Manage Discount" at bounding box center [476, 66] width 88 height 17
click at [481, 74] on li "Manage Discount" at bounding box center [476, 66] width 88 height 17
click at [461, 70] on button "Manage Discount" at bounding box center [464, 66] width 56 height 8
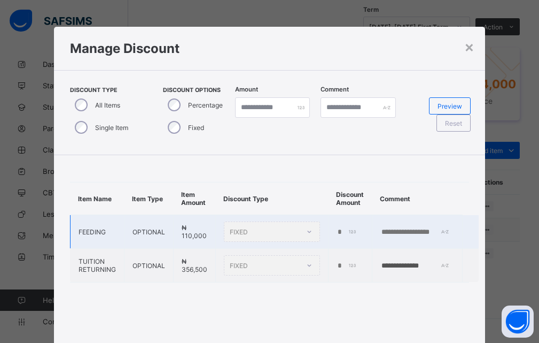
type input "*"
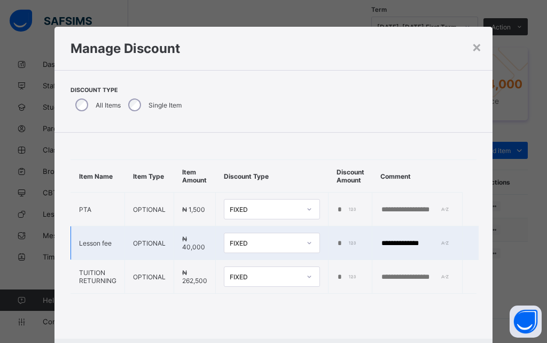
click at [454, 241] on div "**********" at bounding box center [417, 243] width 74 height 9
drag, startPoint x: 367, startPoint y: 239, endPoint x: 388, endPoint y: 239, distance: 20.8
click at [368, 239] on td "*" at bounding box center [351, 243] width 44 height 34
click at [399, 240] on input "**********" at bounding box center [417, 243] width 74 height 9
click at [372, 239] on td "**********" at bounding box center [417, 243] width 90 height 34
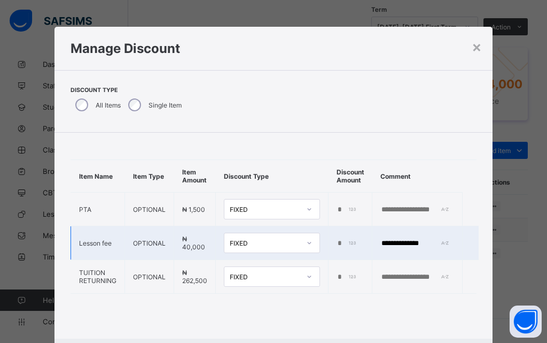
drag, startPoint x: 445, startPoint y: 241, endPoint x: 353, endPoint y: 234, distance: 92.7
click at [353, 234] on tr "**********" at bounding box center [275, 243] width 408 height 34
click at [386, 252] on td "**********" at bounding box center [417, 243] width 90 height 34
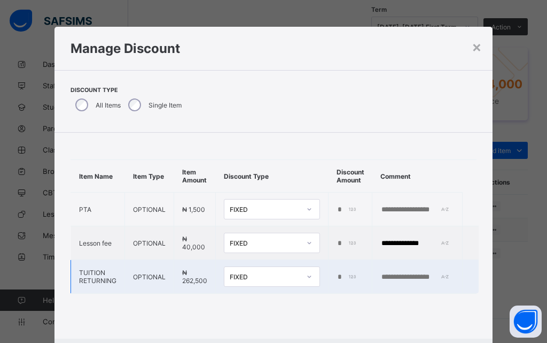
click at [399, 265] on td at bounding box center [417, 277] width 90 height 34
click at [352, 278] on div "*" at bounding box center [349, 277] width 25 height 9
click at [346, 275] on input "*" at bounding box center [348, 277] width 22 height 9
type input "******"
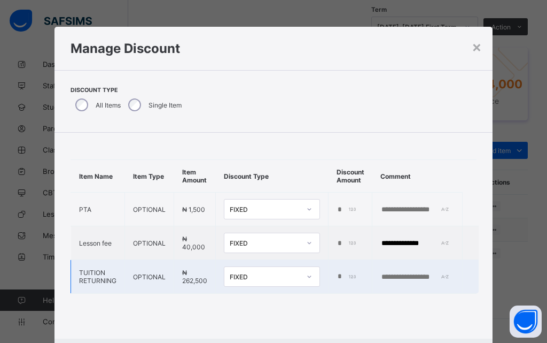
scroll to position [0, 0]
click at [397, 274] on input "text" at bounding box center [417, 277] width 74 height 9
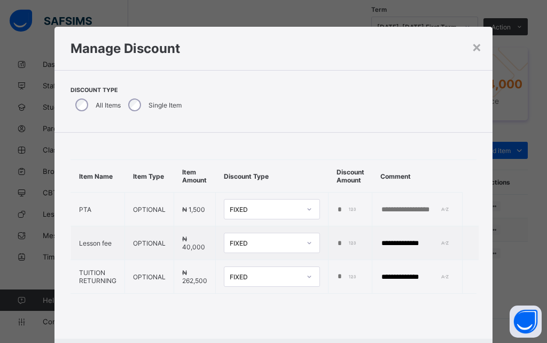
type input "**********"
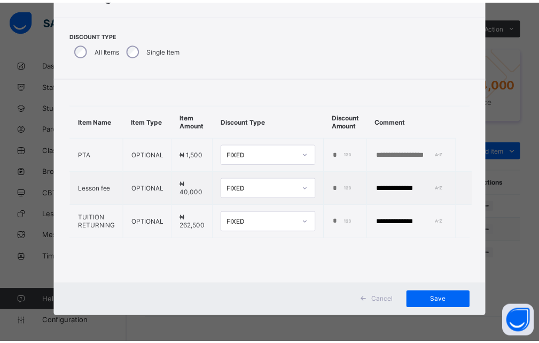
scroll to position [56, 0]
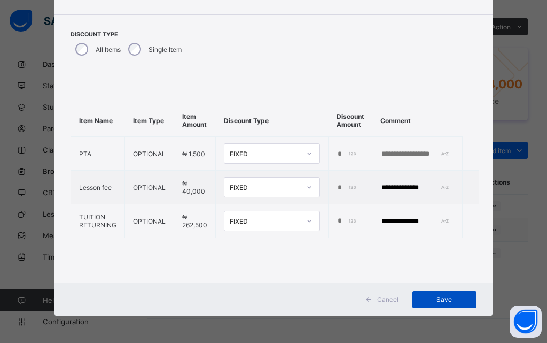
click at [438, 299] on span "Save" at bounding box center [445, 299] width 48 height 8
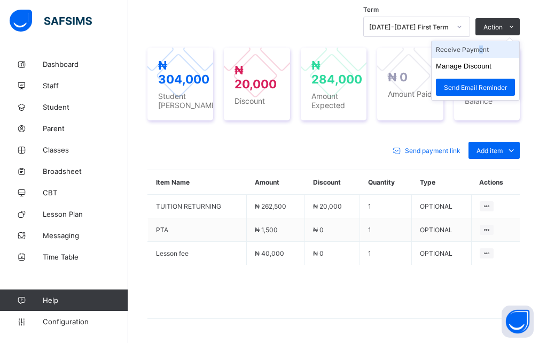
click at [487, 58] on li "Receive Payment" at bounding box center [476, 49] width 88 height 17
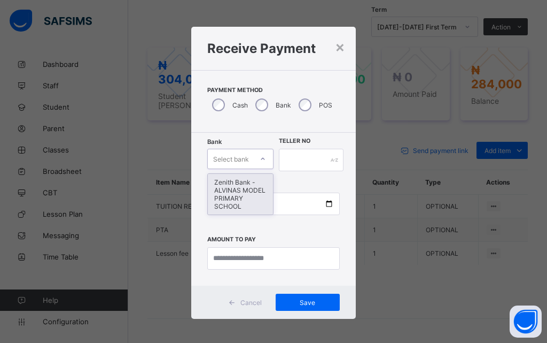
click at [261, 161] on icon at bounding box center [263, 158] width 6 height 11
drag, startPoint x: 237, startPoint y: 188, endPoint x: 267, endPoint y: 183, distance: 29.8
click at [243, 189] on div "Zenith Bank - ALVINAS MODEL PRIMARY SCHOOL" at bounding box center [240, 194] width 65 height 41
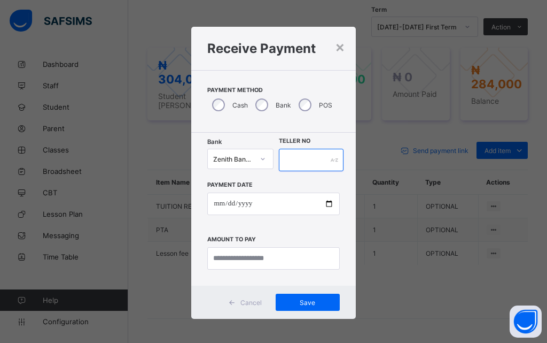
click at [294, 154] on input "text" at bounding box center [311, 160] width 65 height 22
type input "********"
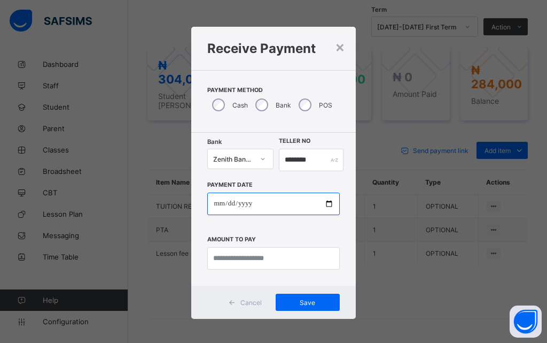
click at [326, 205] on input "date" at bounding box center [273, 203] width 132 height 22
type input "**********"
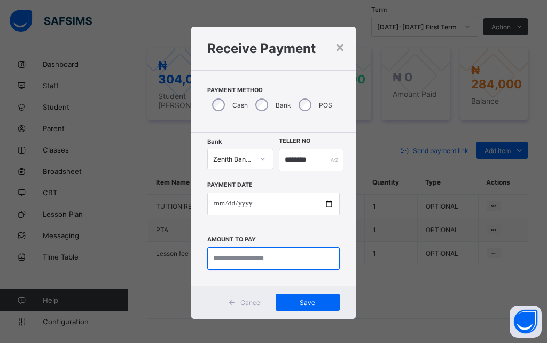
click at [274, 265] on input "currency" at bounding box center [273, 258] width 132 height 22
click at [372, 158] on div "**********" at bounding box center [273, 171] width 547 height 343
click at [233, 262] on input "currency" at bounding box center [273, 258] width 132 height 22
type input "*********"
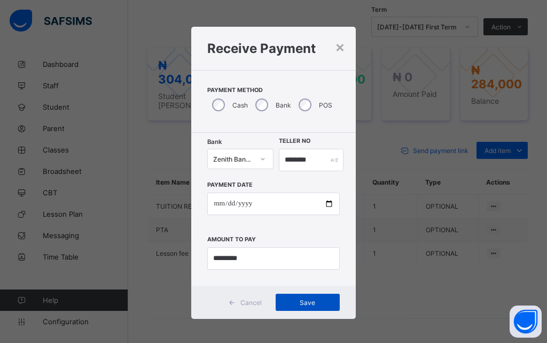
click at [300, 301] on span "Save" at bounding box center [308, 302] width 48 height 8
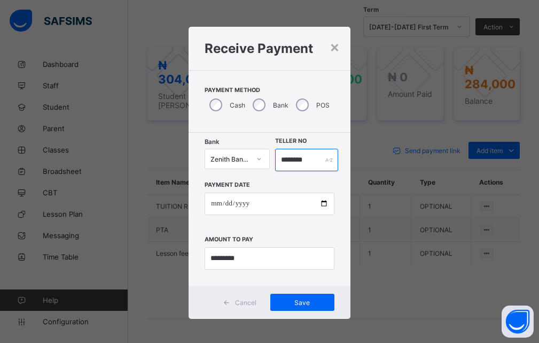
drag, startPoint x: 310, startPoint y: 160, endPoint x: 247, endPoint y: 158, distance: 63.6
click at [250, 159] on div "Bank Zenith Bank - ALVINAS MODEL PRIMARY SCHOOL Teller No ********" at bounding box center [270, 160] width 130 height 22
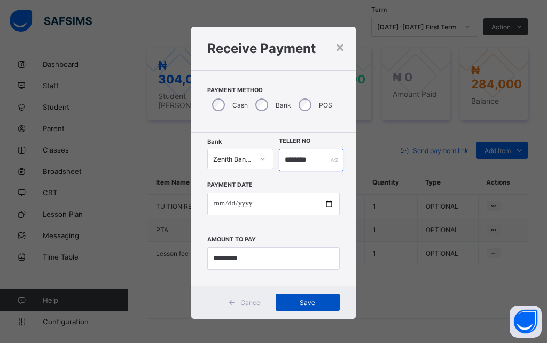
type input "********"
click at [310, 302] on span "Save" at bounding box center [308, 302] width 48 height 8
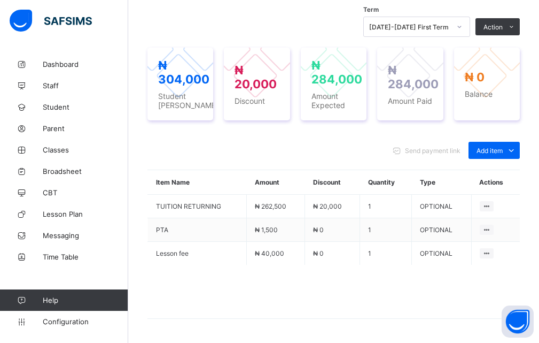
drag, startPoint x: 379, startPoint y: 115, endPoint x: 377, endPoint y: 121, distance: 6.6
